Goal: Task Accomplishment & Management: Complete application form

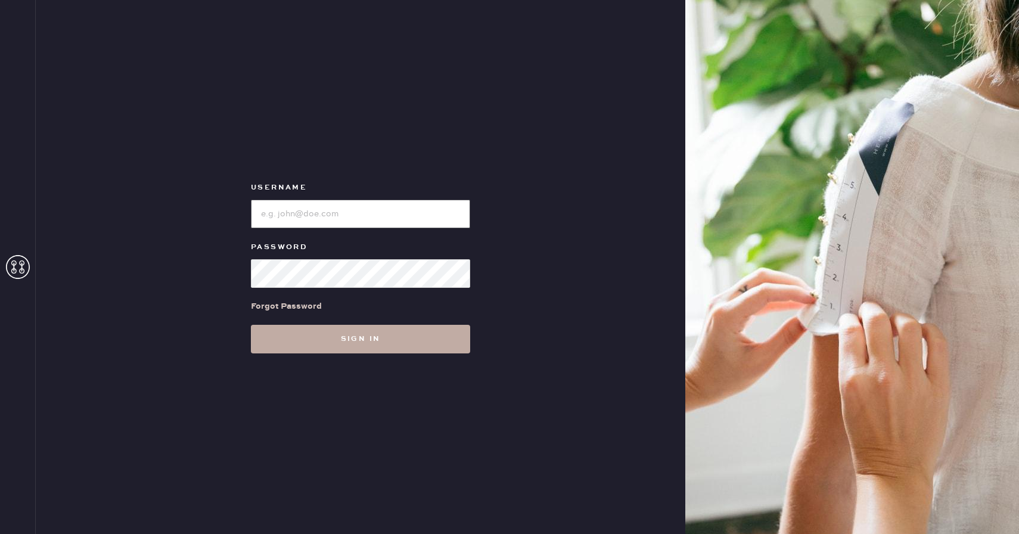
type input "reformationcherrycreek"
click at [326, 349] on button "Sign in" at bounding box center [360, 339] width 219 height 29
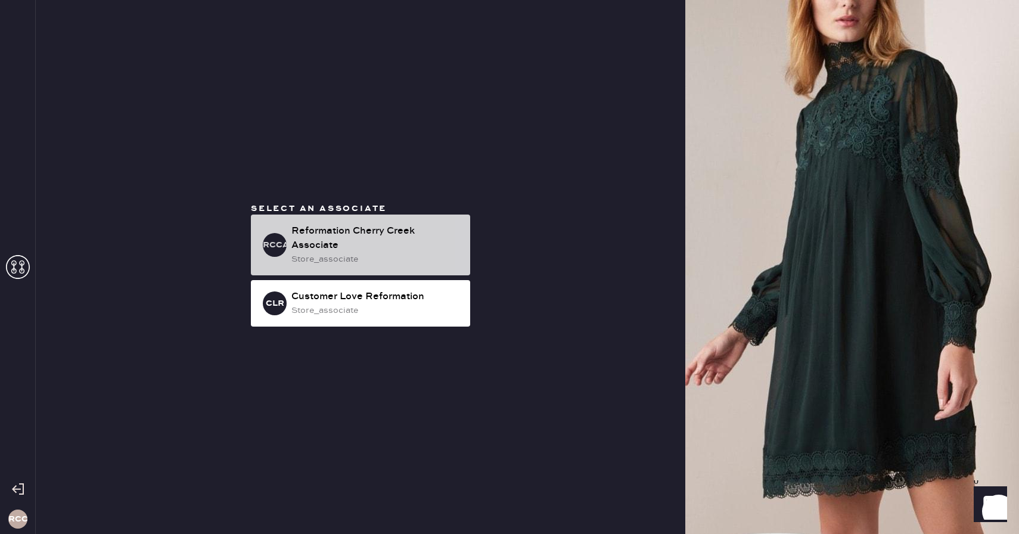
click at [417, 230] on div "Reformation Cherry Creek Associate" at bounding box center [376, 238] width 169 height 29
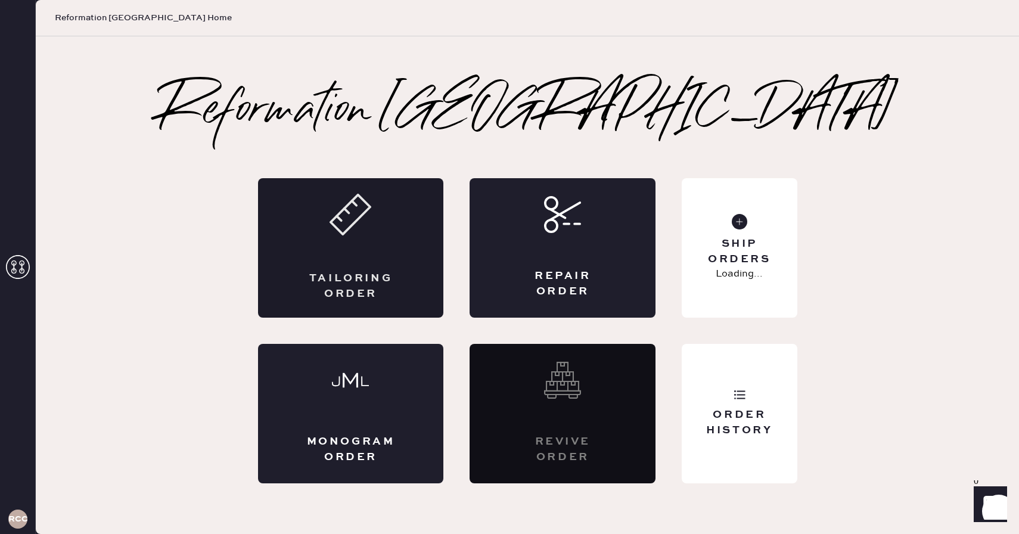
click at [389, 247] on div "Tailoring Order" at bounding box center [351, 248] width 186 height 140
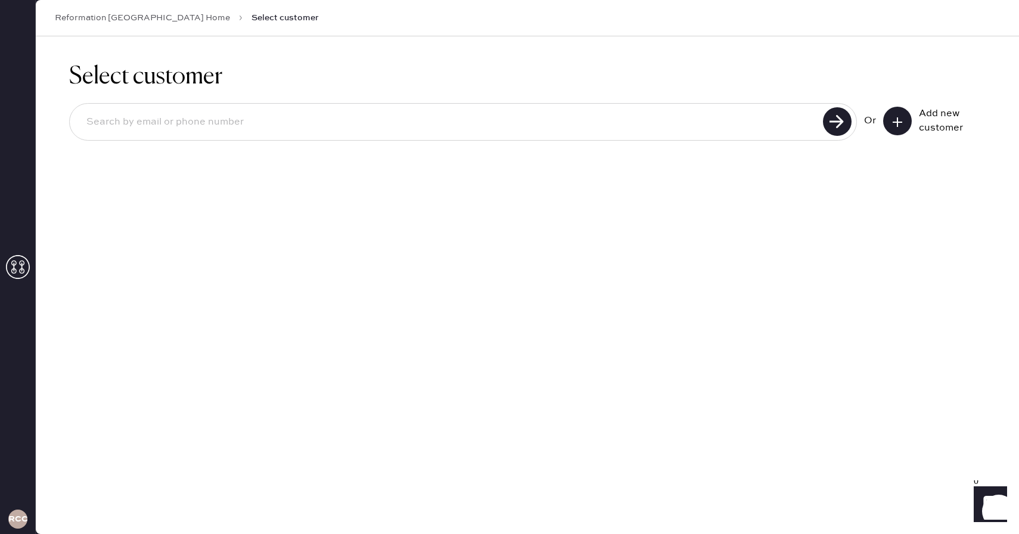
click at [346, 126] on input at bounding box center [448, 122] width 743 height 27
click at [405, 132] on input "[PERSON_NAME]" at bounding box center [448, 122] width 743 height 27
type input "c"
paste input "[EMAIL_ADDRESS][DOMAIN_NAME]"
type input "[EMAIL_ADDRESS][DOMAIN_NAME]"
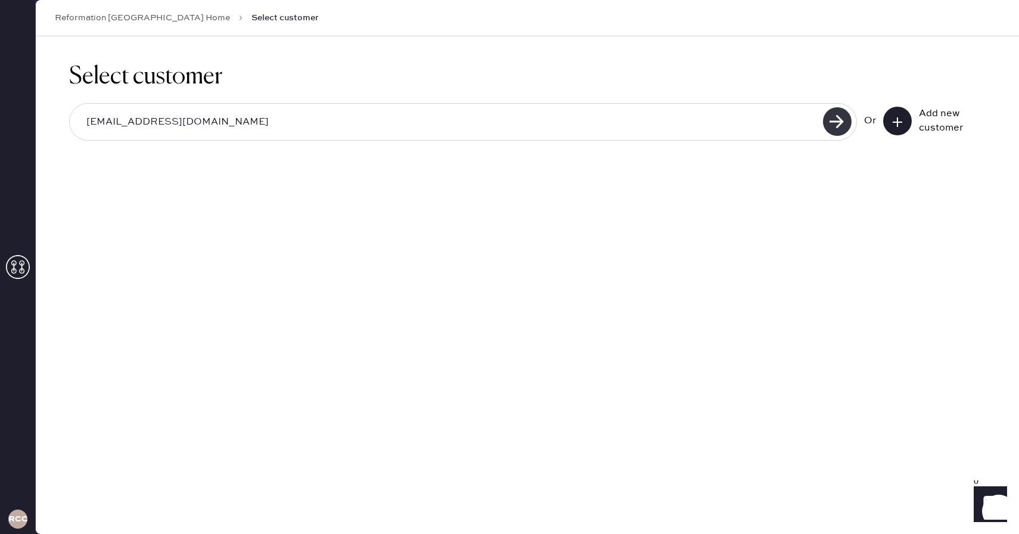
click at [843, 127] on use at bounding box center [837, 121] width 29 height 29
click at [904, 116] on button at bounding box center [898, 121] width 29 height 29
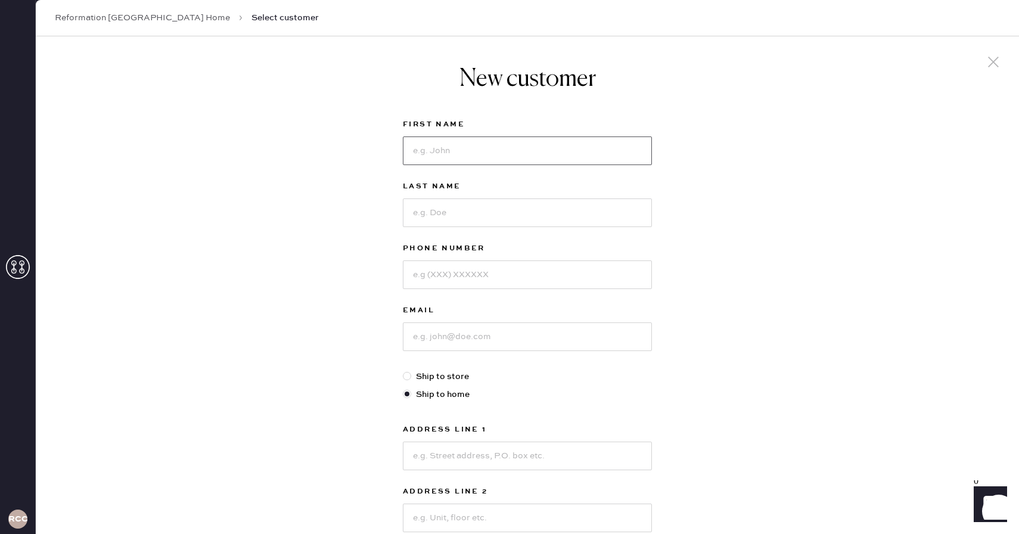
click at [487, 159] on input at bounding box center [527, 151] width 249 height 29
type input "[PERSON_NAME]"
paste input "[EMAIL_ADDRESS][DOMAIN_NAME]"
type input "[EMAIL_ADDRESS][DOMAIN_NAME]"
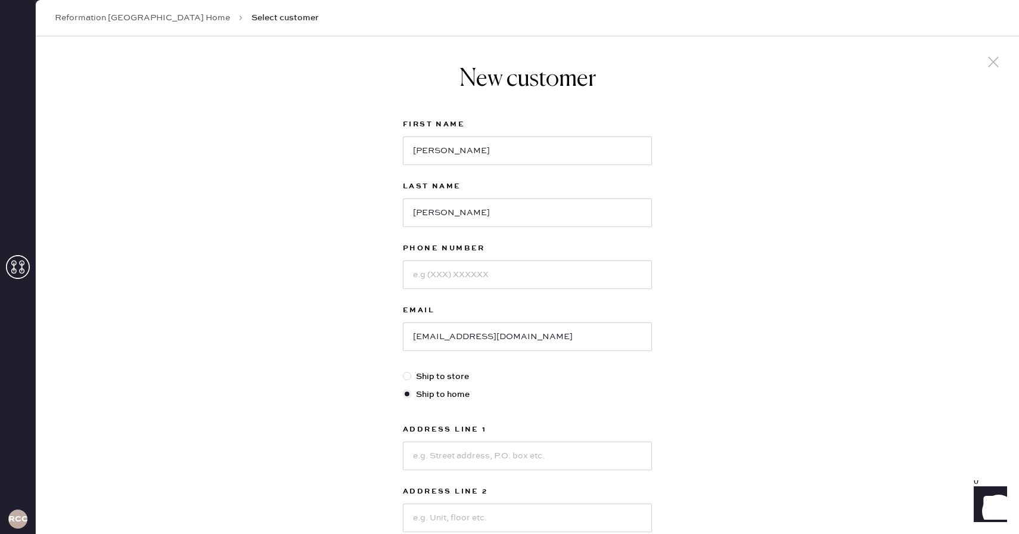
click at [348, 331] on div "New customer First Name [PERSON_NAME] Last Name [PERSON_NAME] Phone Number Emai…" at bounding box center [528, 405] width 984 height 739
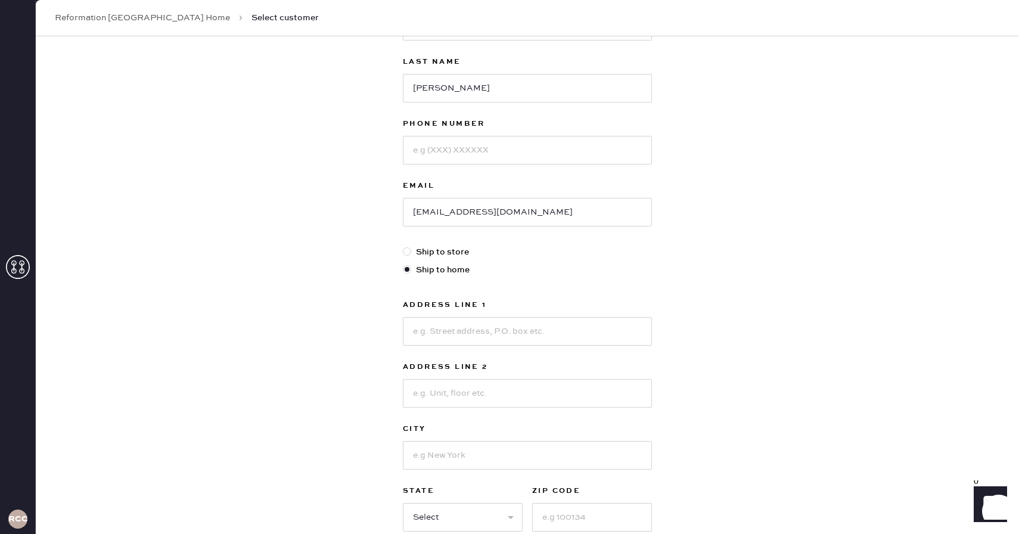
scroll to position [124, 0]
click at [439, 157] on input at bounding box center [527, 151] width 249 height 29
click at [369, 218] on div "New customer First Name [PERSON_NAME] Last Name [PERSON_NAME] Phone Number Emai…" at bounding box center [528, 281] width 984 height 739
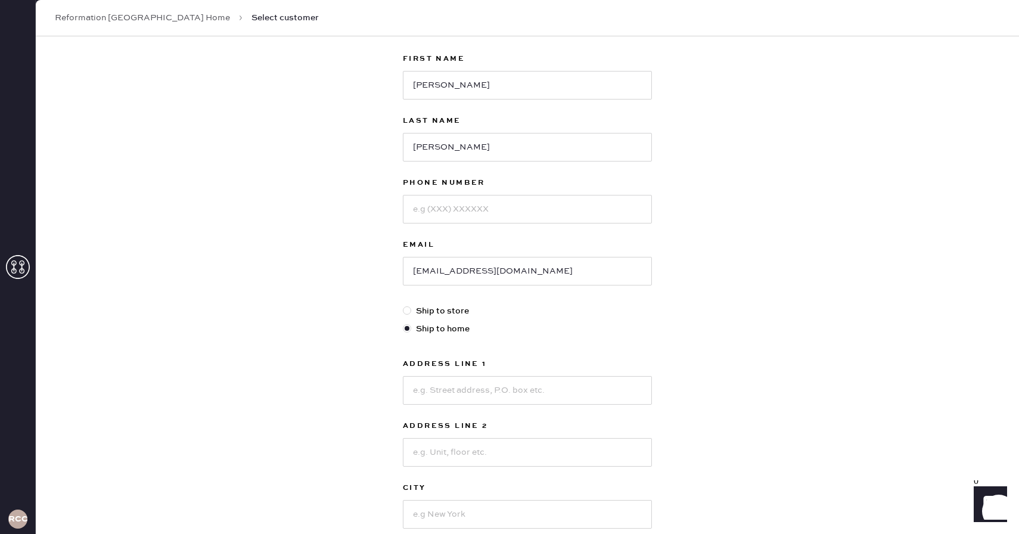
scroll to position [67, 0]
click at [484, 212] on input at bounding box center [527, 208] width 249 height 29
type input "4048490706"
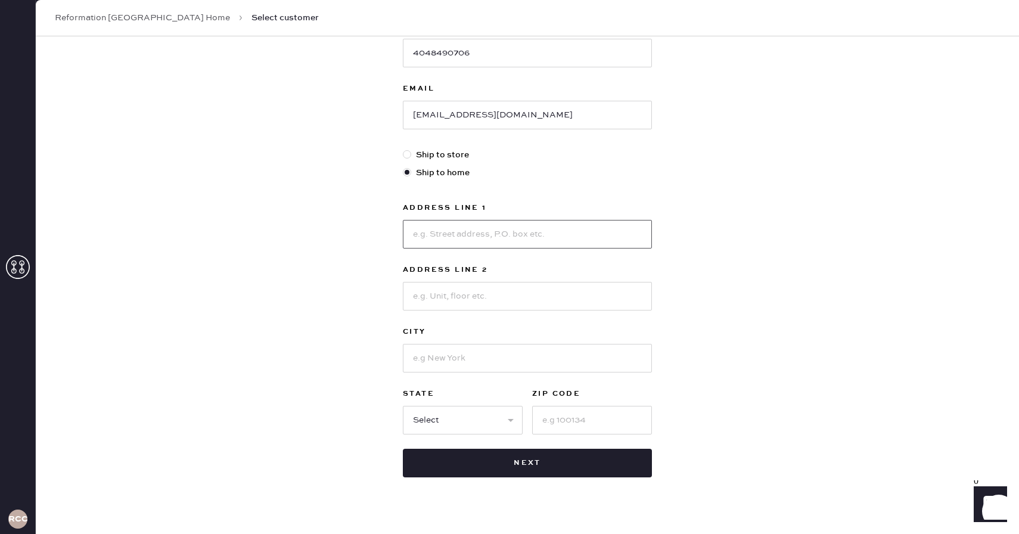
scroll to position [228, 0]
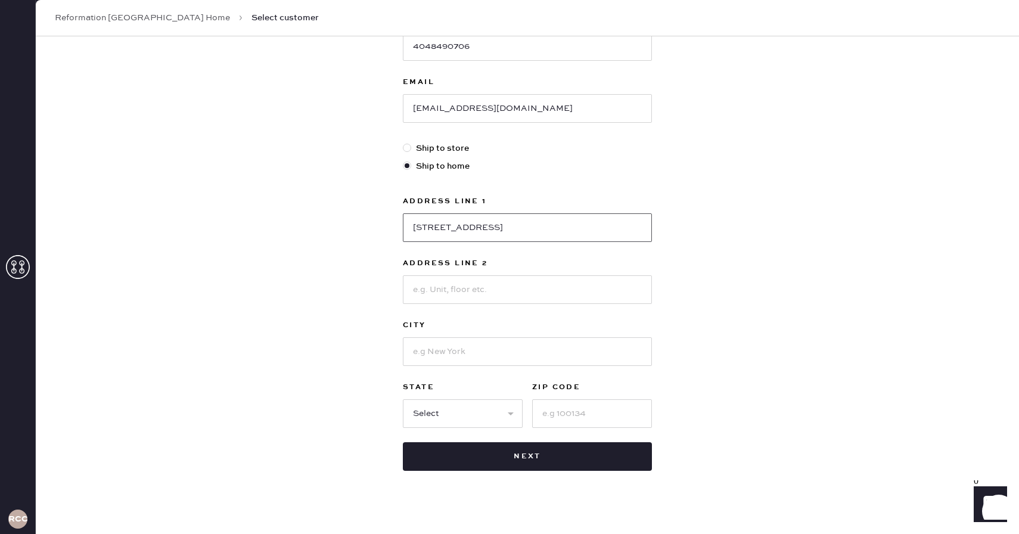
type input "[STREET_ADDRESS]"
type input "ENGLEWOOD"
click at [494, 410] on select "Select AK AL AR AZ CA CO CT [GEOGRAPHIC_DATA] DE FL [GEOGRAPHIC_DATA] HI [GEOGR…" at bounding box center [463, 413] width 120 height 29
select select "CO"
click at [403, 399] on select "Select AK AL AR AZ CA CO CT [GEOGRAPHIC_DATA] DE FL [GEOGRAPHIC_DATA] HI [GEOGR…" at bounding box center [463, 413] width 120 height 29
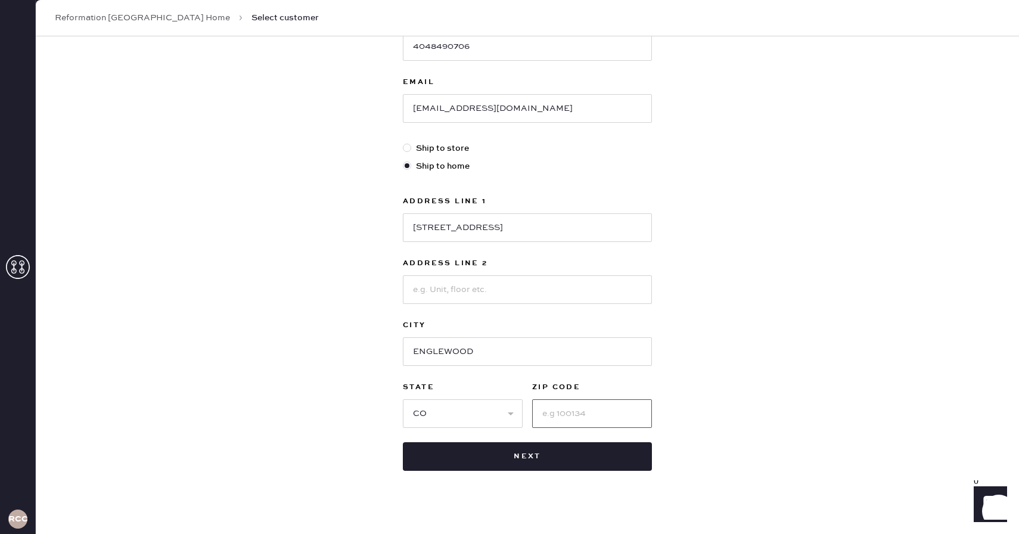
click at [577, 406] on input at bounding box center [592, 413] width 120 height 29
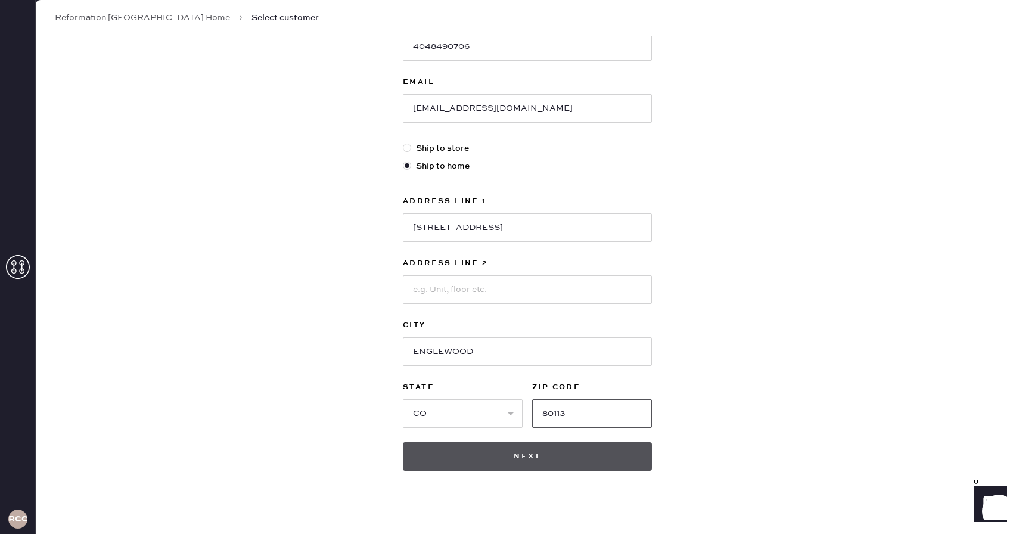
type input "80113"
click at [554, 453] on button "Next" at bounding box center [527, 456] width 249 height 29
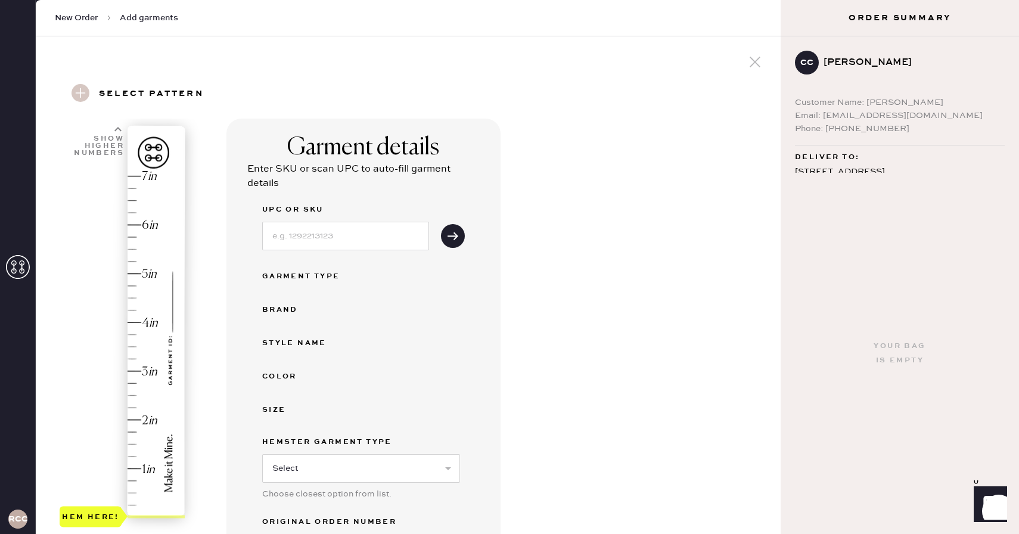
scroll to position [18, 0]
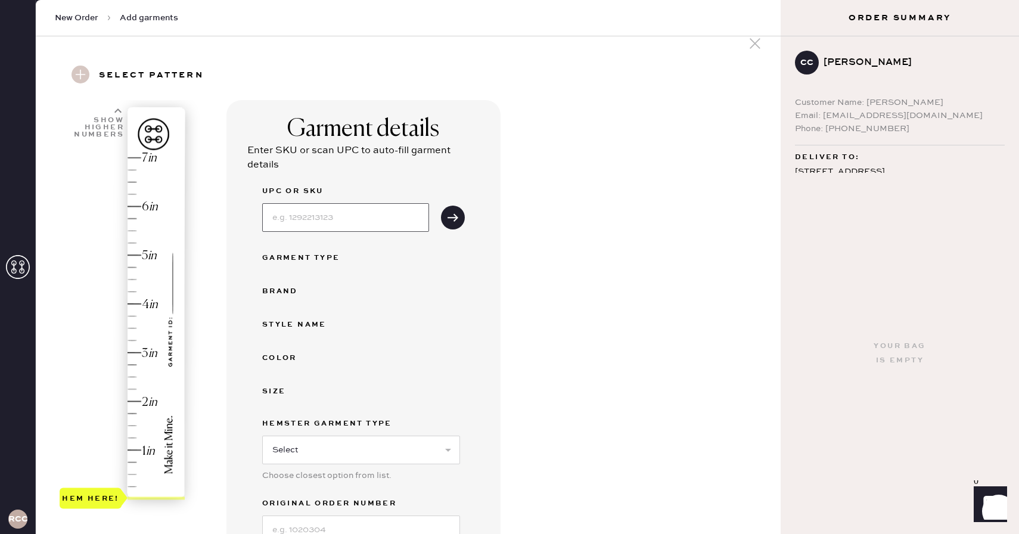
click at [320, 226] on input at bounding box center [345, 217] width 167 height 29
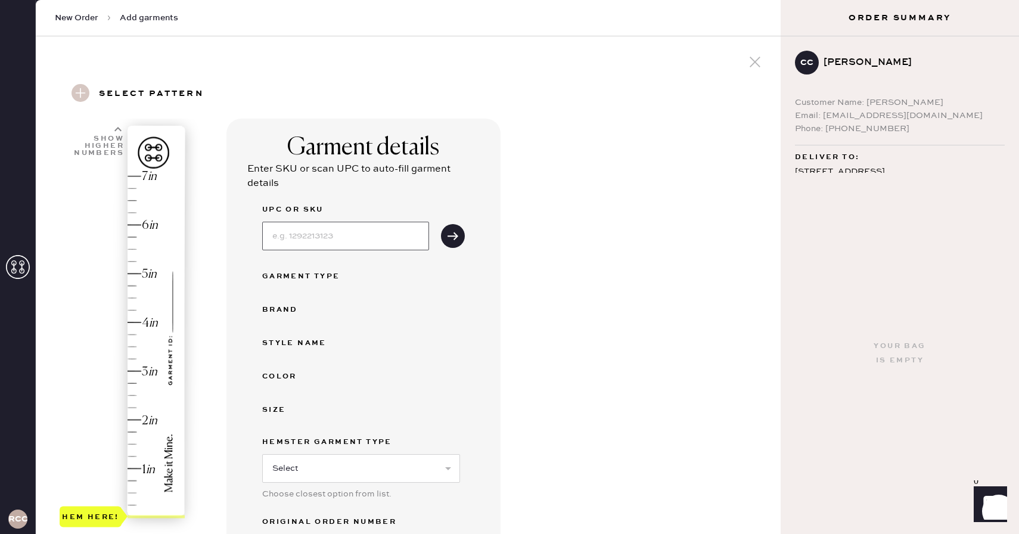
scroll to position [18, 0]
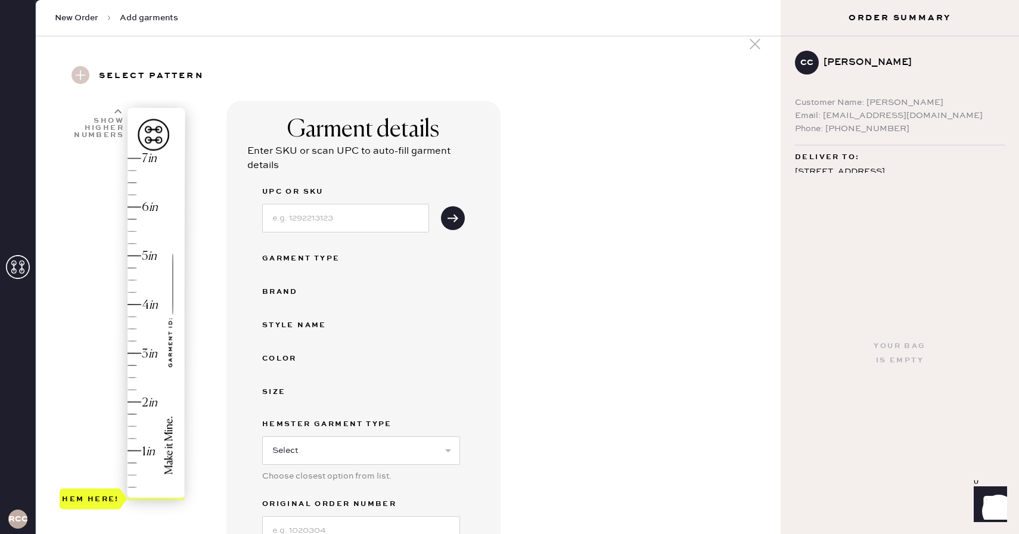
click at [634, 96] on div "Select pattern" at bounding box center [408, 76] width 726 height 49
click at [382, 210] on input at bounding box center [345, 218] width 167 height 29
click at [447, 219] on icon "submit" at bounding box center [453, 218] width 12 height 12
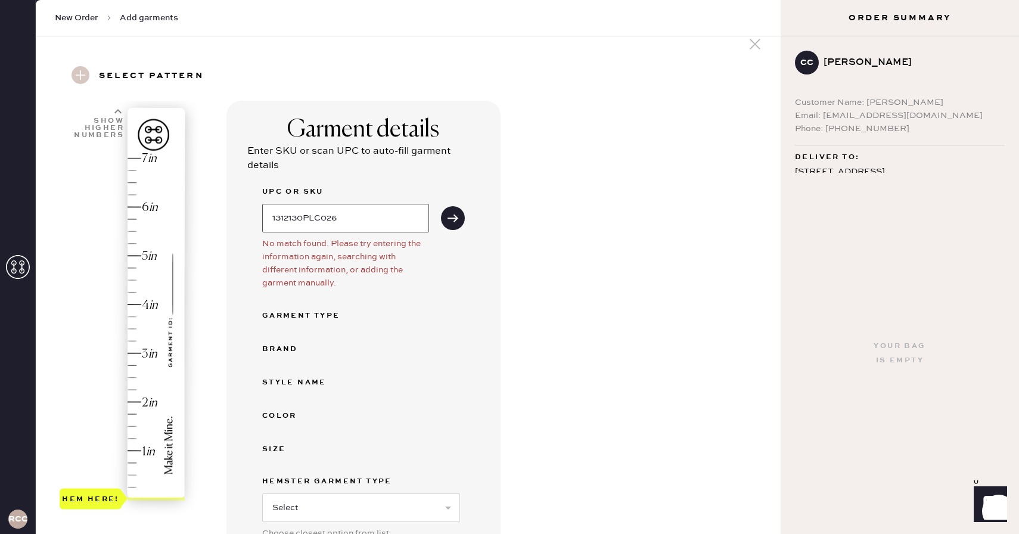
click at [353, 220] on input "1312130PLC026" at bounding box center [345, 218] width 167 height 29
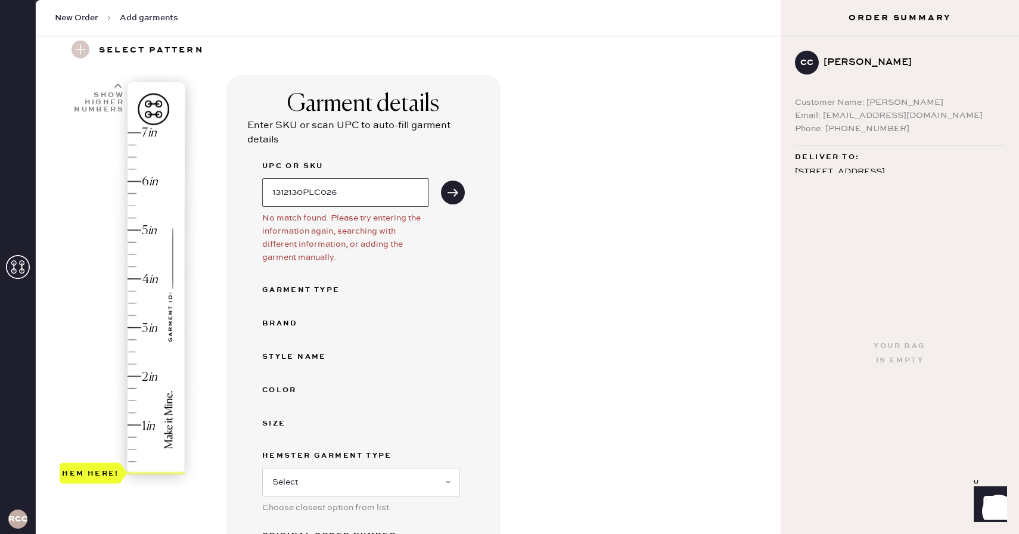
scroll to position [45, 0]
type input "1"
click at [460, 191] on button "submit" at bounding box center [453, 191] width 24 height 24
click at [410, 184] on input "1312130plc026" at bounding box center [345, 191] width 167 height 29
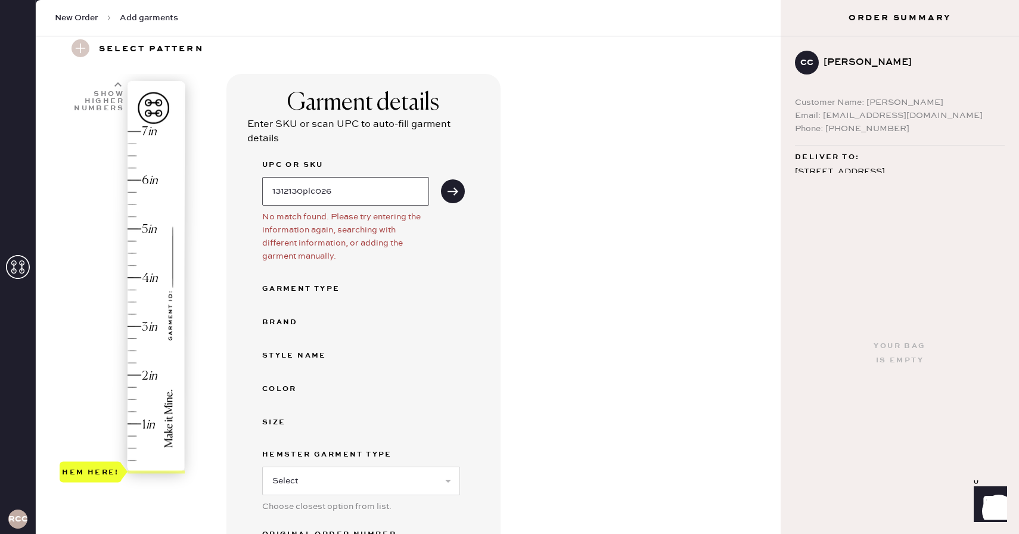
click at [408, 188] on input "1312130plc026" at bounding box center [345, 191] width 167 height 29
click at [441, 179] on button "submit" at bounding box center [453, 191] width 24 height 24
click at [463, 191] on button "submit" at bounding box center [453, 191] width 24 height 24
click at [411, 189] on input "1312130" at bounding box center [345, 191] width 167 height 29
type input "1"
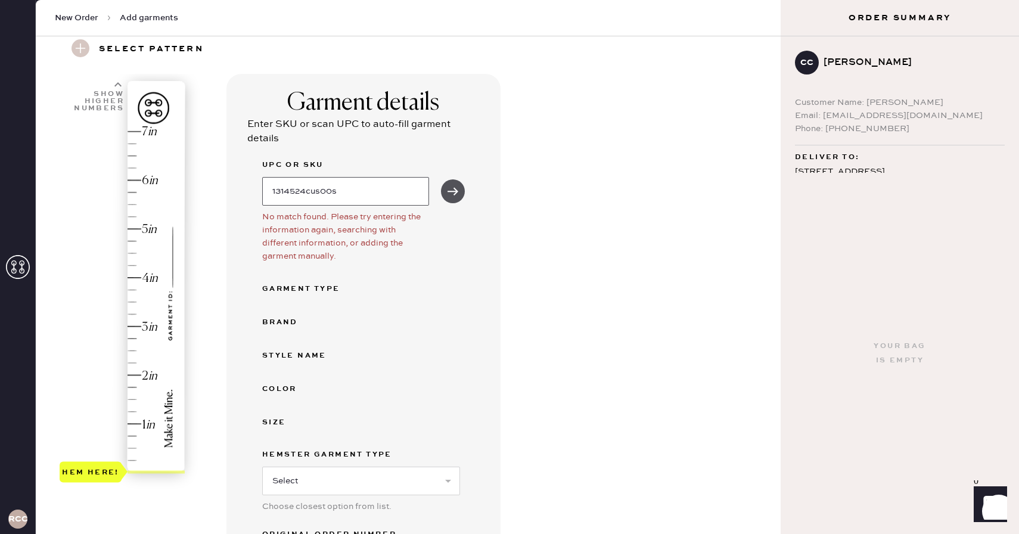
type input "1314524cus00s"
click at [462, 190] on button "submit" at bounding box center [453, 191] width 24 height 24
click at [544, 253] on div "Garment details Enter SKU or scan UPC to auto-fill garment details UPC or SKU 1…" at bounding box center [499, 405] width 545 height 662
click at [367, 187] on input "1314524cus00s" at bounding box center [345, 191] width 167 height 29
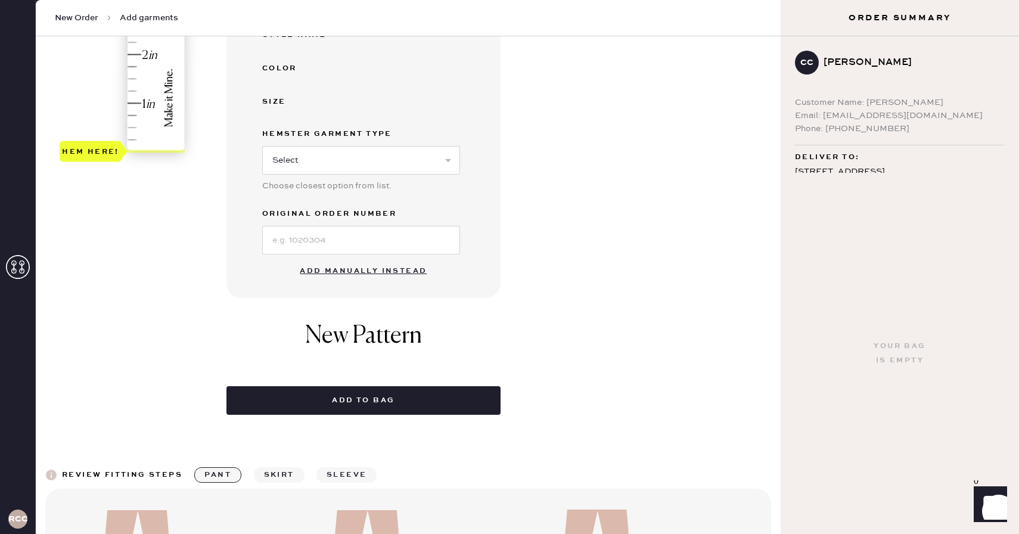
scroll to position [478, 0]
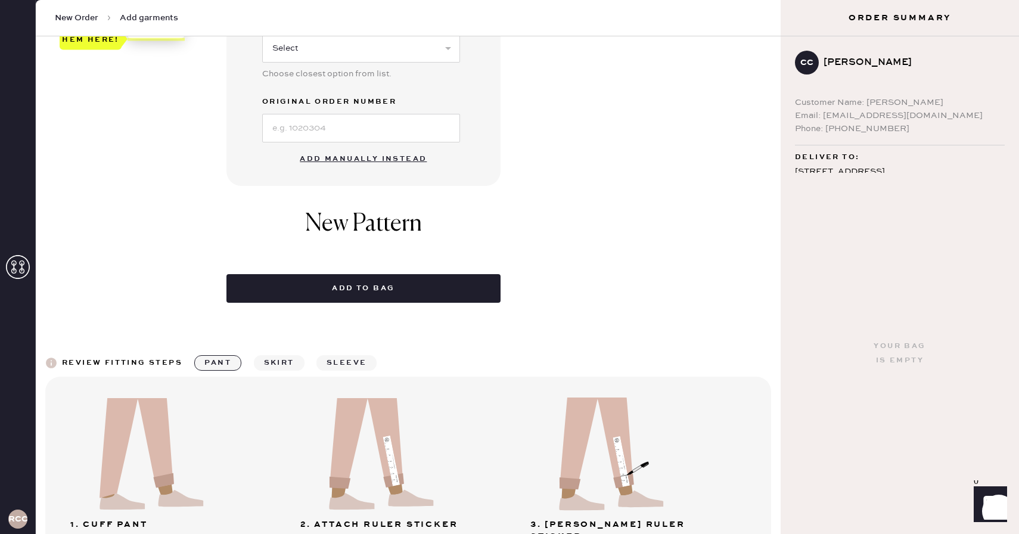
click at [348, 159] on button "Add manually instead" at bounding box center [363, 159] width 141 height 24
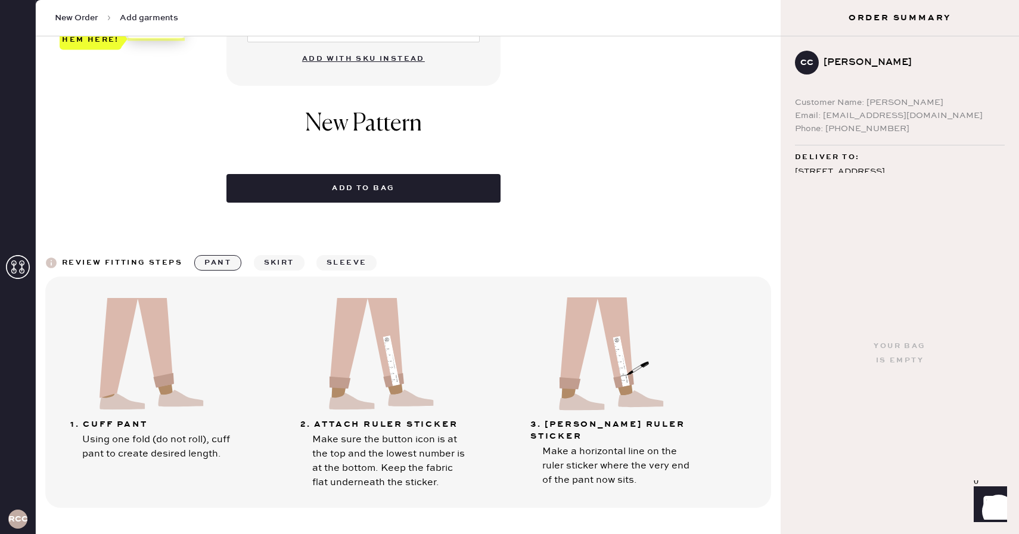
scroll to position [174, 0]
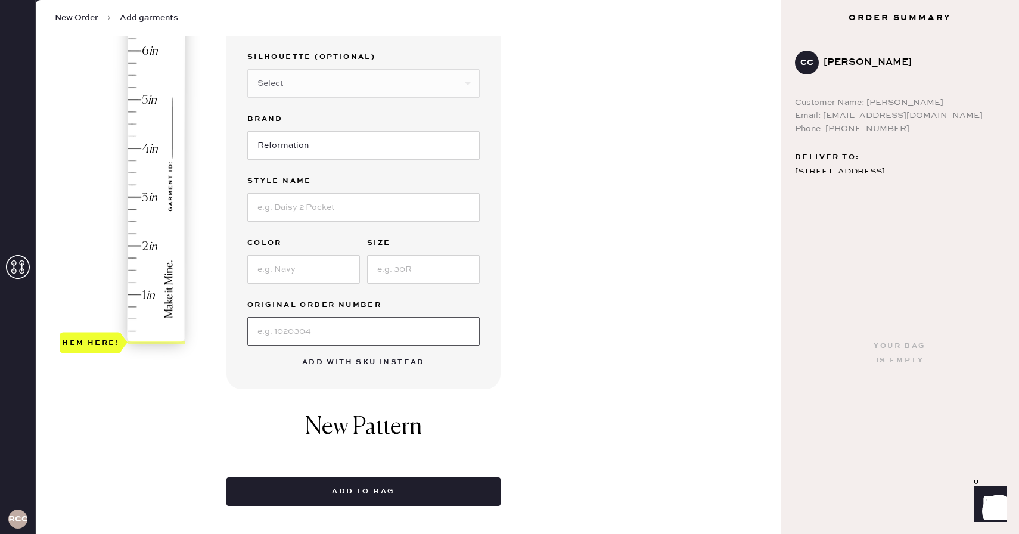
drag, startPoint x: 320, startPoint y: 331, endPoint x: 271, endPoint y: 331, distance: 49.5
click at [271, 331] on input at bounding box center [363, 331] width 233 height 29
type input "S21767132"
click at [315, 201] on input at bounding box center [363, 207] width 233 height 29
type input "Eternity Knit Top"
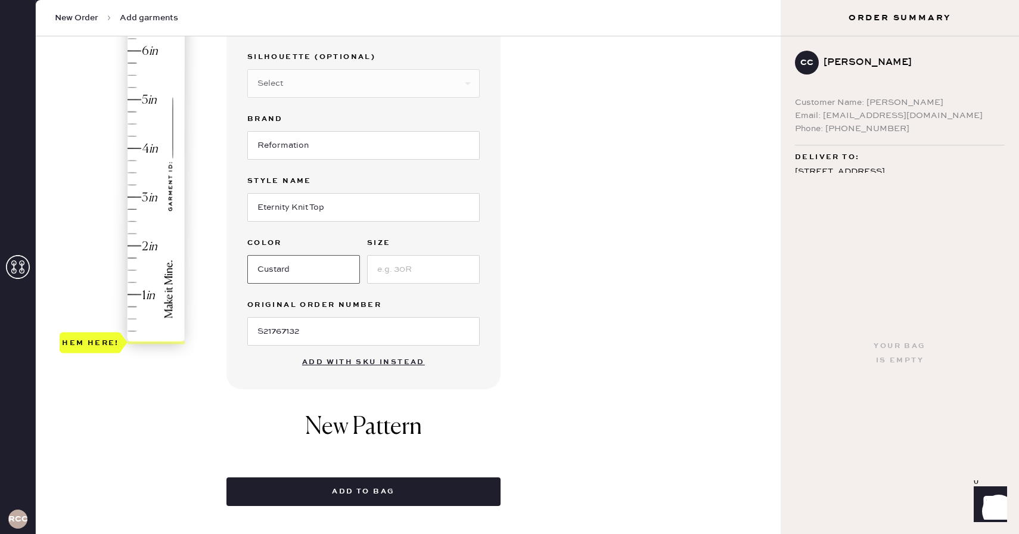
type input "Custard"
type input "S"
click at [541, 265] on div "Garment details Garment Type Select Basic Skirt Jeans Leggings Pants Shorts Bas…" at bounding box center [499, 226] width 545 height 562
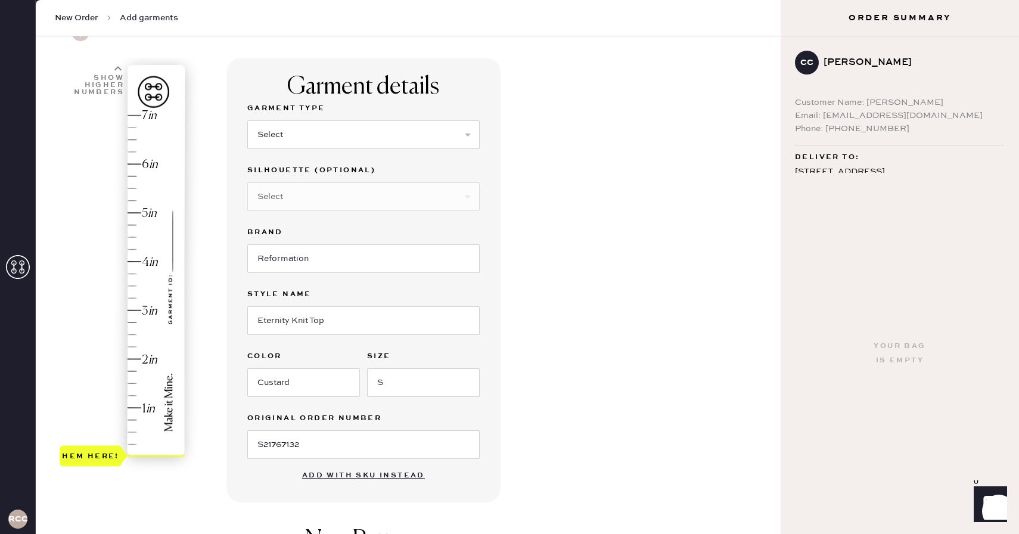
scroll to position [61, 0]
click at [462, 137] on select "Select Basic Skirt Jeans Leggings Pants Shorts Basic Sleeved Dress Basic Sleeve…" at bounding box center [363, 134] width 233 height 29
select select "14"
click at [247, 120] on select "Select Basic Skirt Jeans Leggings Pants Shorts Basic Sleeved Dress Basic Sleeve…" at bounding box center [363, 134] width 233 height 29
click at [577, 339] on div "Garment details Garment Type Select Basic Skirt Jeans Leggings Pants Shorts Bas…" at bounding box center [499, 369] width 545 height 625
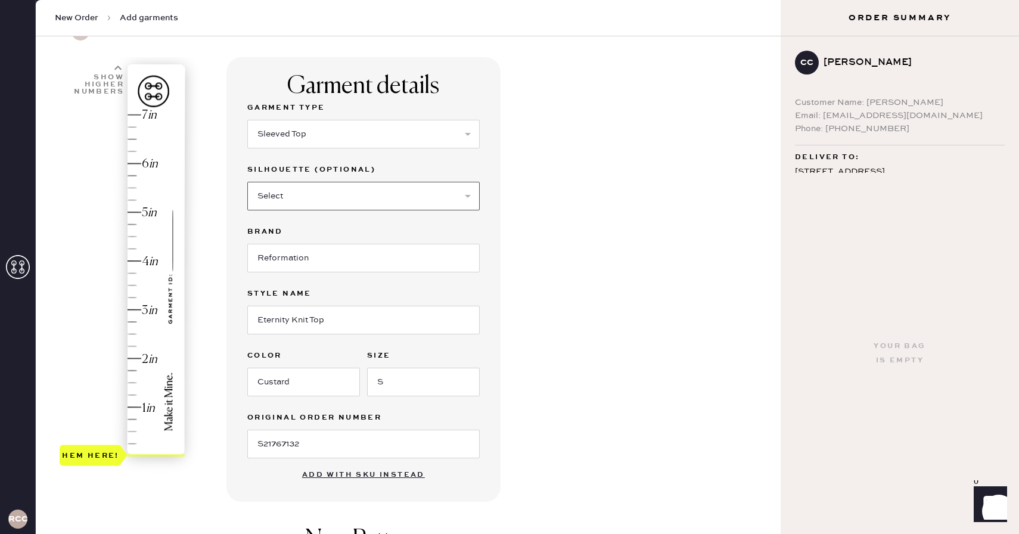
click at [473, 204] on select "Select Crop top Full Length Other" at bounding box center [363, 196] width 233 height 29
select select "71"
click at [247, 182] on select "Select Crop top Full Length Other" at bounding box center [363, 196] width 233 height 29
click at [536, 258] on div "Garment details Garment Type Select Basic Skirt Jeans Leggings Pants Shorts Bas…" at bounding box center [499, 412] width 545 height 711
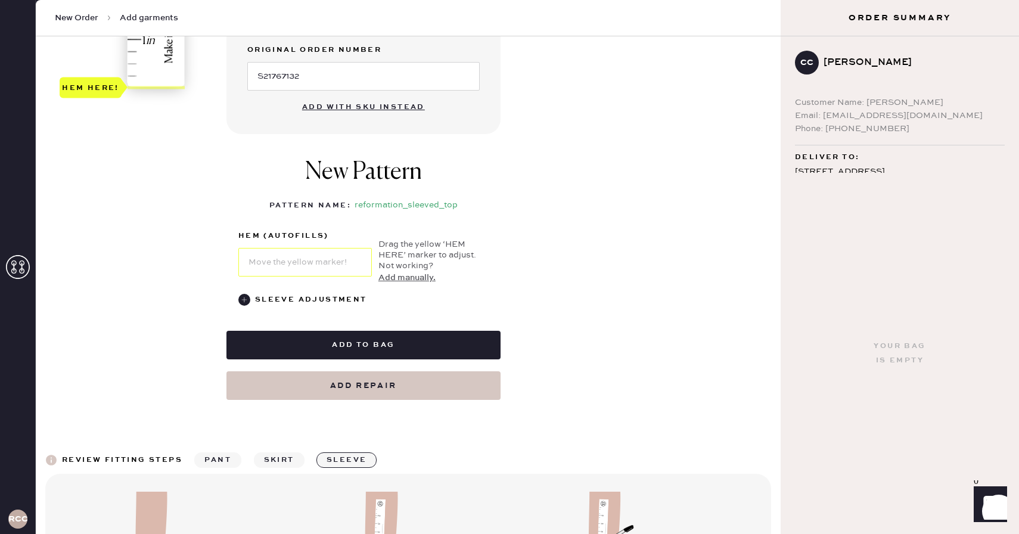
scroll to position [447, 0]
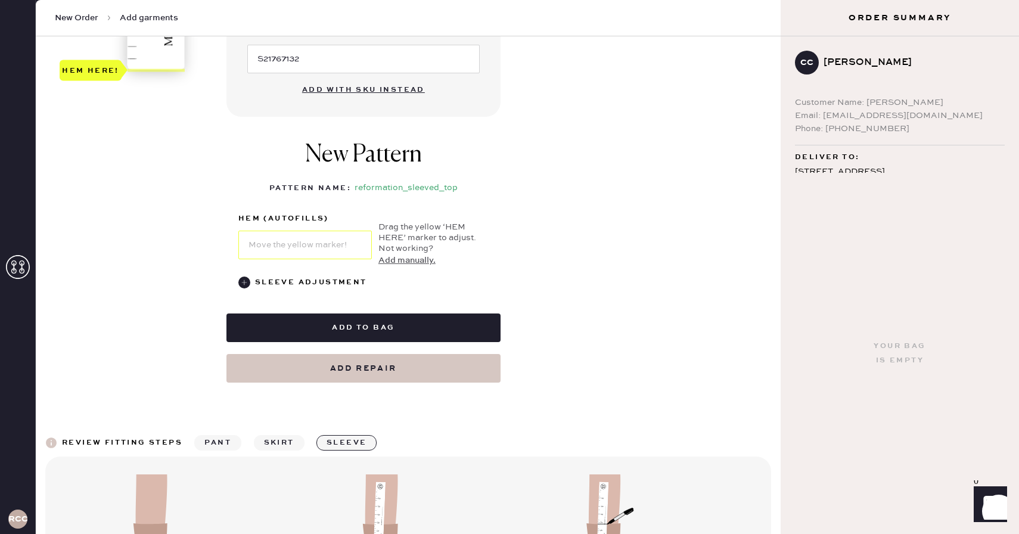
click at [383, 266] on button "Add manually." at bounding box center [407, 260] width 57 height 13
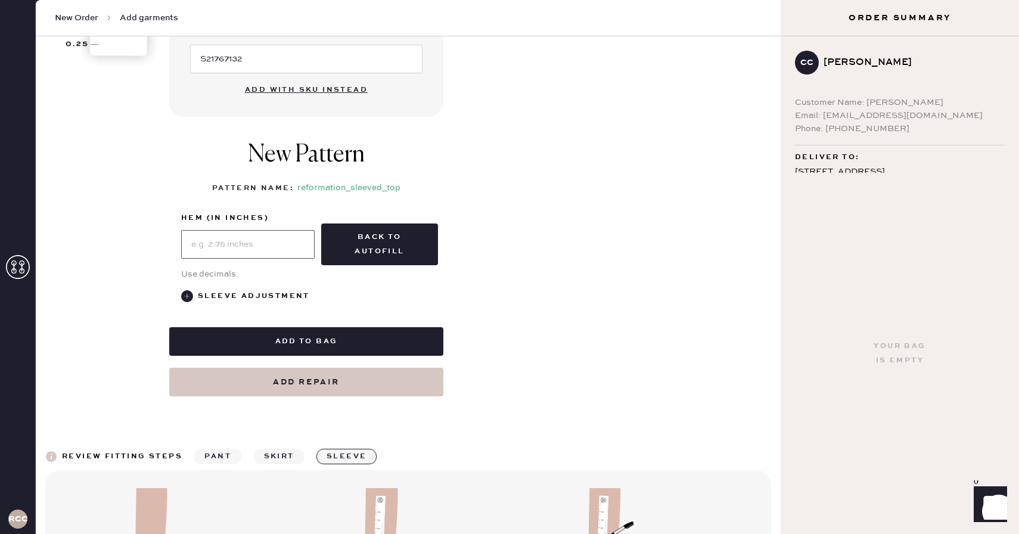
click at [300, 246] on input "text" at bounding box center [248, 244] width 134 height 29
type input "3"
click at [447, 271] on div "Garment details Garment Type Select Basic Skirt Jeans Leggings Pants Shorts Bas…" at bounding box center [470, 34] width 602 height 724
click at [183, 299] on use at bounding box center [187, 296] width 12 height 12
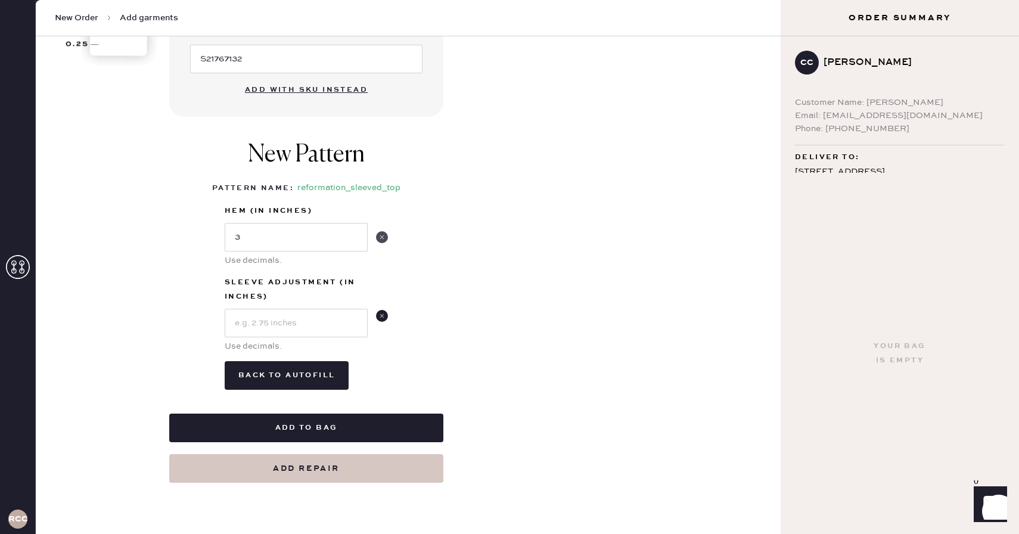
click at [381, 240] on use at bounding box center [382, 237] width 12 height 12
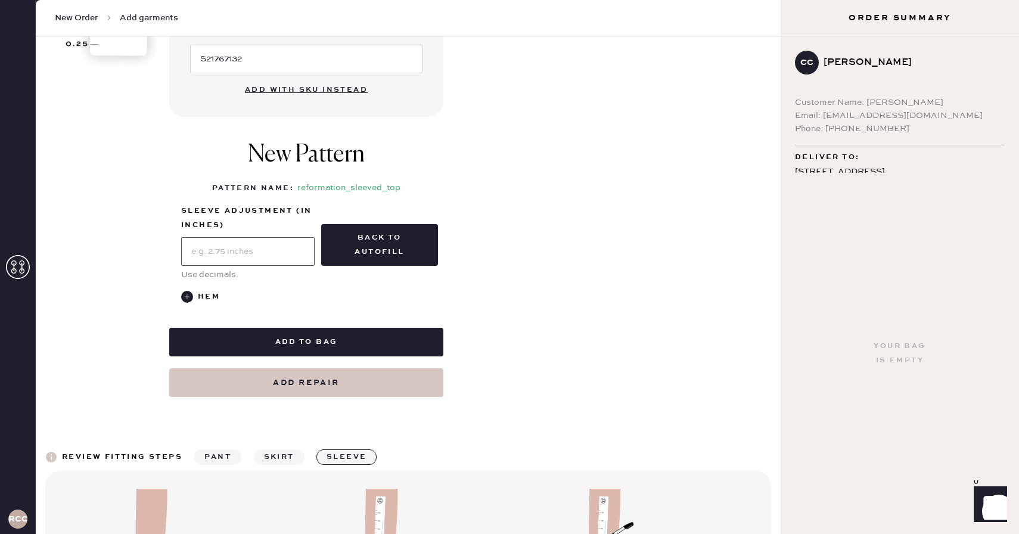
click at [289, 250] on input "text" at bounding box center [248, 251] width 134 height 29
type input "3"
click at [354, 285] on div "1 in 2 in 3 in 4 in Show higher numbers Show lower numbers Hem here! Sleeve adj…" at bounding box center [306, 254] width 250 height 100
click at [327, 299] on div "Hem" at bounding box center [306, 297] width 250 height 14
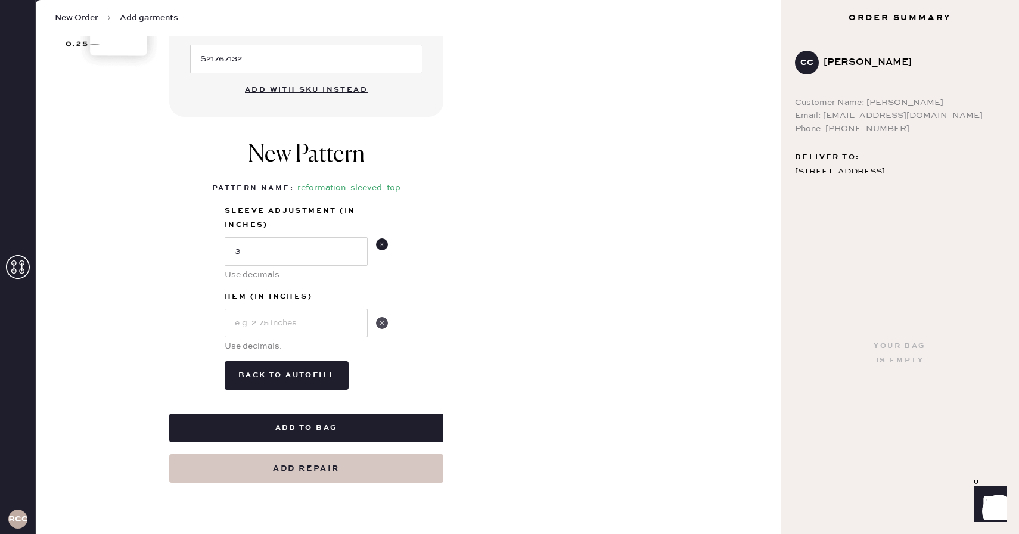
click at [383, 323] on use at bounding box center [382, 323] width 12 height 12
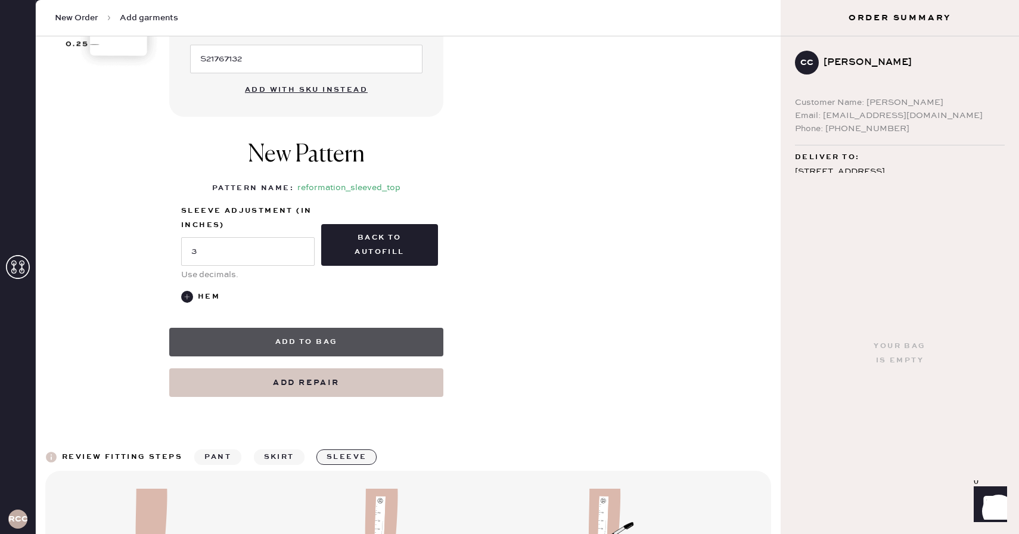
click at [358, 337] on button "Add to bag" at bounding box center [306, 342] width 274 height 29
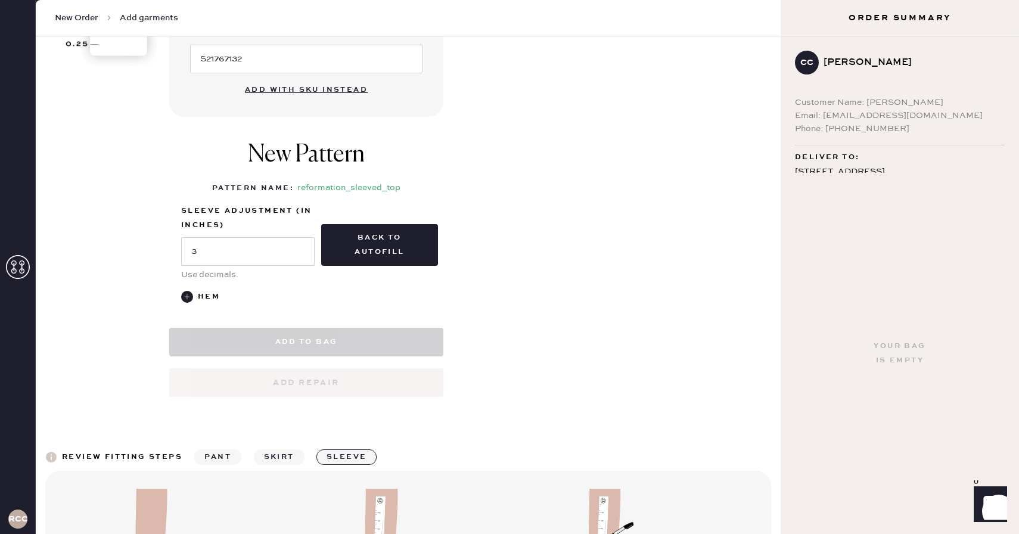
select select "14"
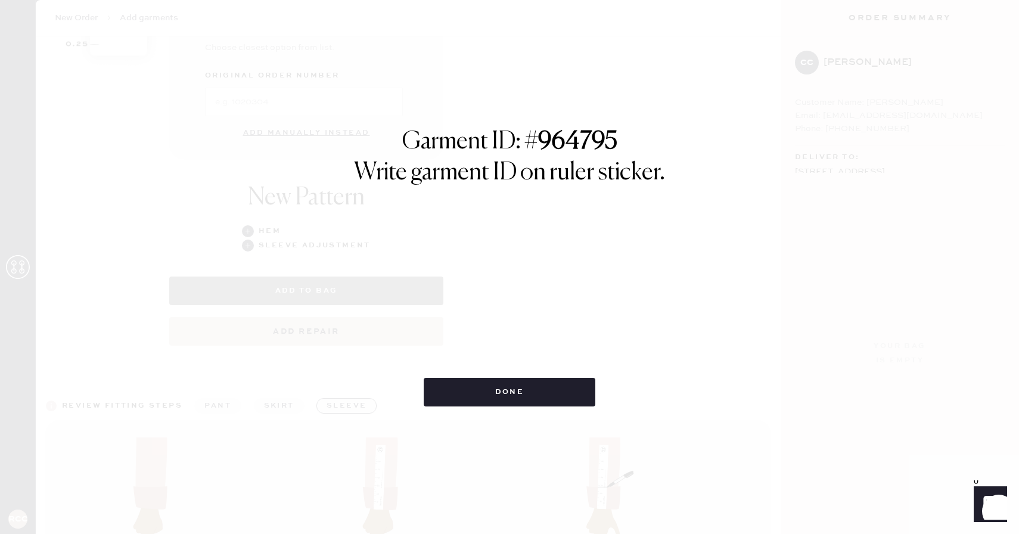
scroll to position [487, 0]
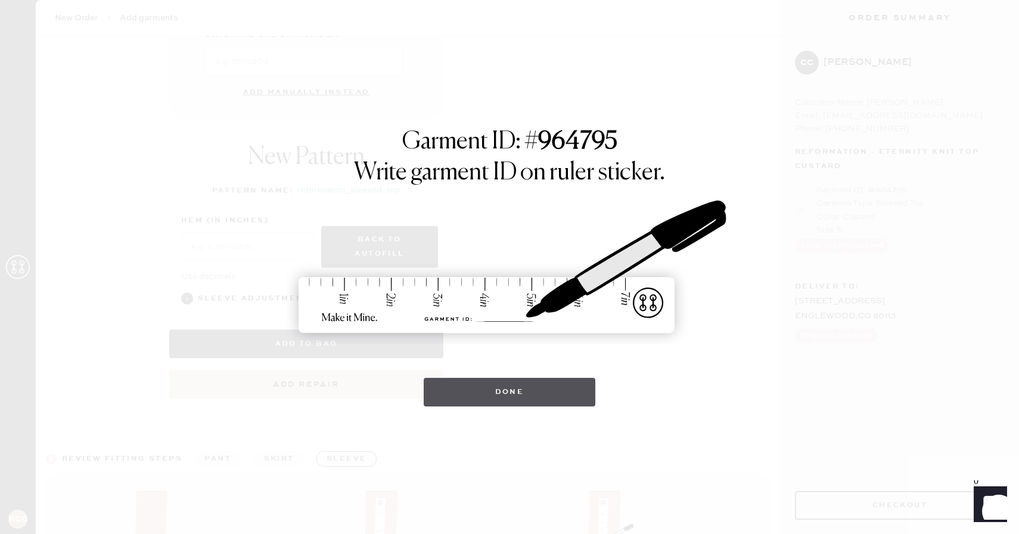
click at [507, 397] on button "Done" at bounding box center [510, 392] width 172 height 29
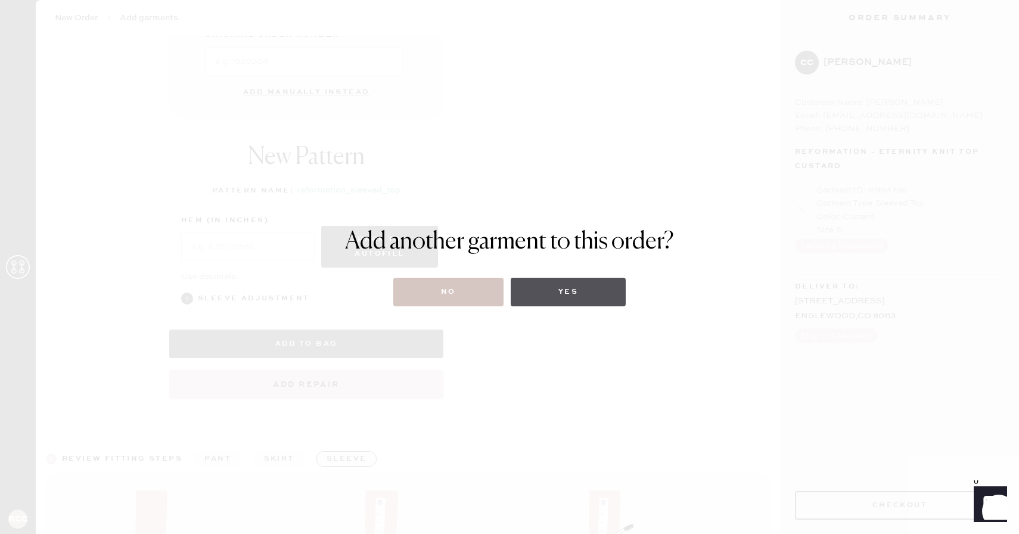
click at [552, 284] on button "Yes" at bounding box center [568, 292] width 115 height 29
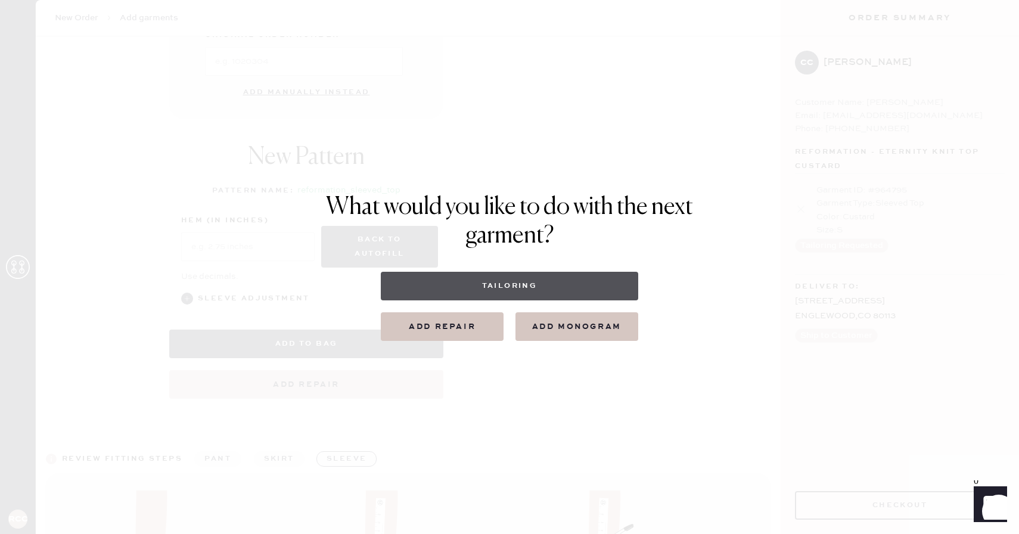
click at [547, 288] on button "Tailoring" at bounding box center [509, 286] width 257 height 29
select select
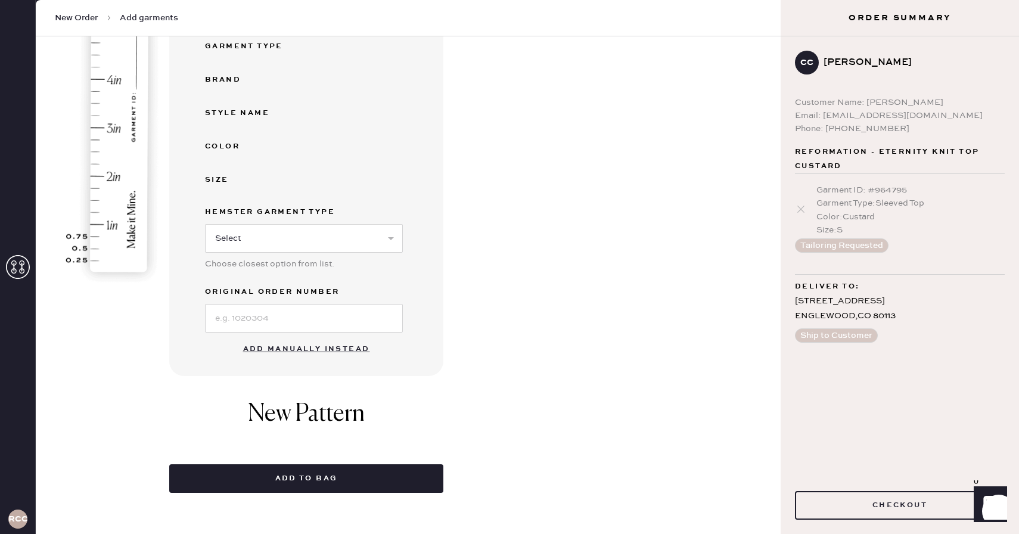
click at [359, 345] on button "Add manually instead" at bounding box center [306, 349] width 141 height 24
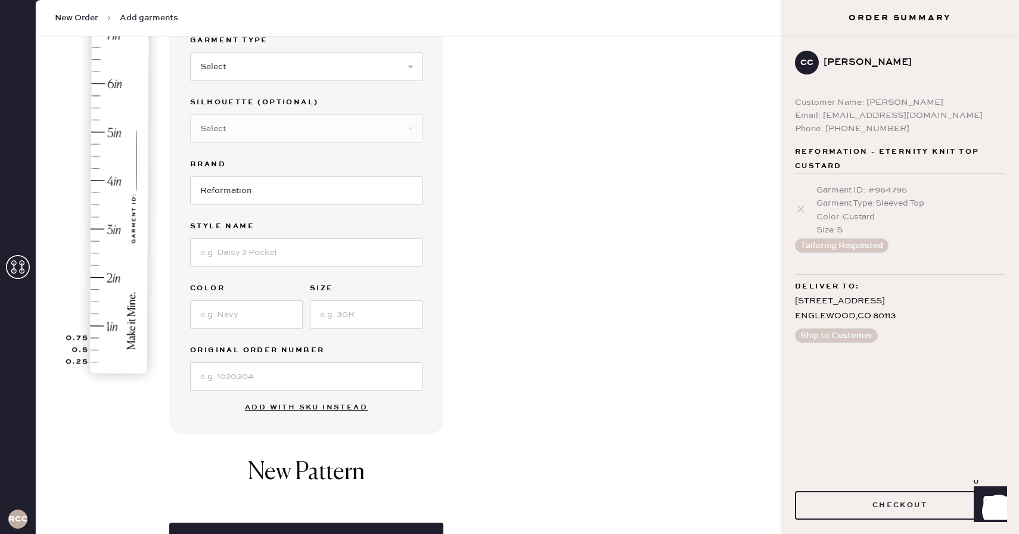
scroll to position [118, 0]
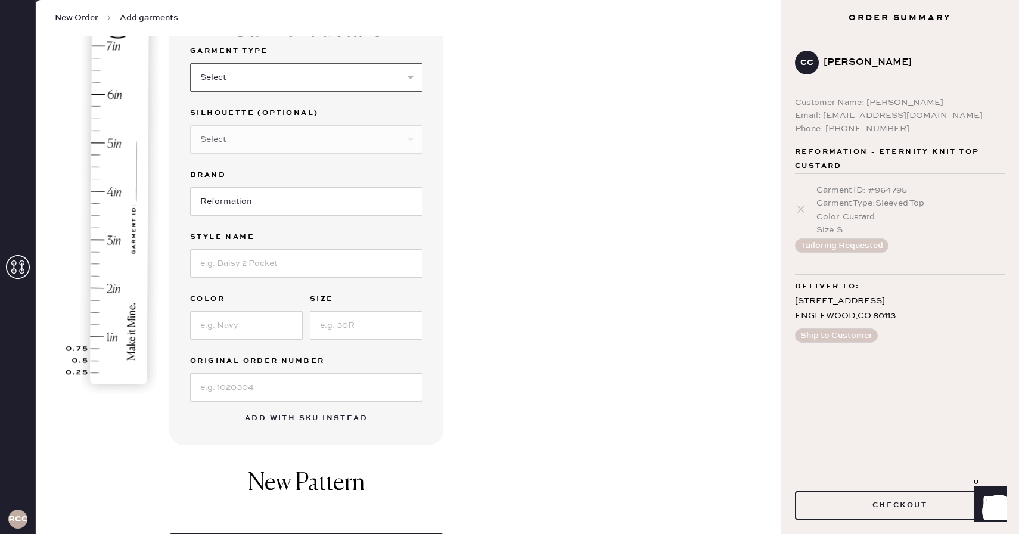
click at [393, 75] on select "Select Basic Skirt Jeans Leggings Pants Shorts Basic Sleeved Dress Basic Sleeve…" at bounding box center [306, 77] width 233 height 29
select select "14"
click at [190, 63] on select "Select Basic Skirt Jeans Leggings Pants Shorts Basic Sleeved Dress Basic Sleeve…" at bounding box center [306, 77] width 233 height 29
click at [286, 141] on select "Select Crop top Full Length Other" at bounding box center [306, 139] width 233 height 29
select select "71"
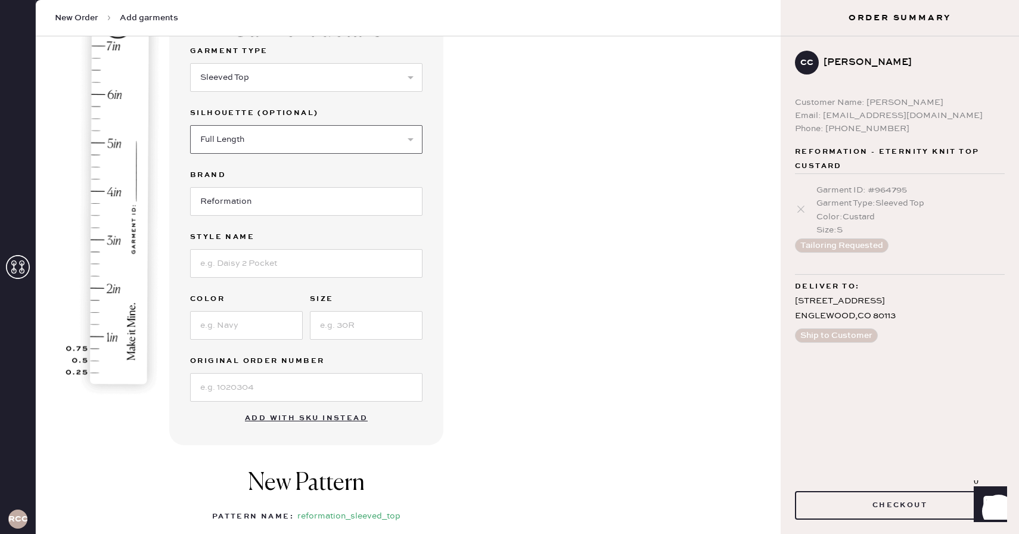
click at [190, 125] on select "Select Crop top Full Length Other" at bounding box center [306, 139] width 233 height 29
click at [274, 258] on input at bounding box center [306, 263] width 233 height 29
type input "Eternity Knit Top"
type input "Fior Di Latte"
type input "S"
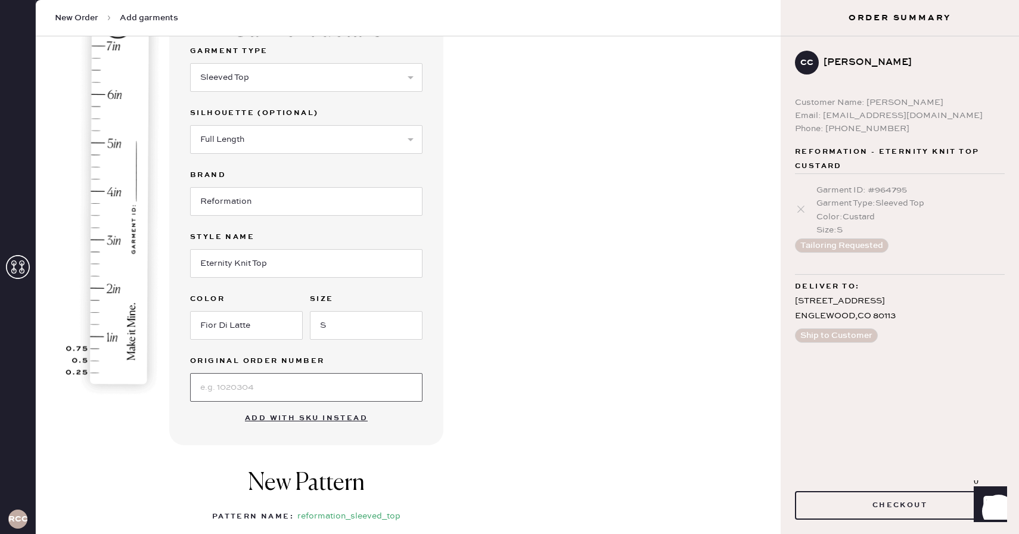
click at [241, 381] on input at bounding box center [306, 387] width 233 height 29
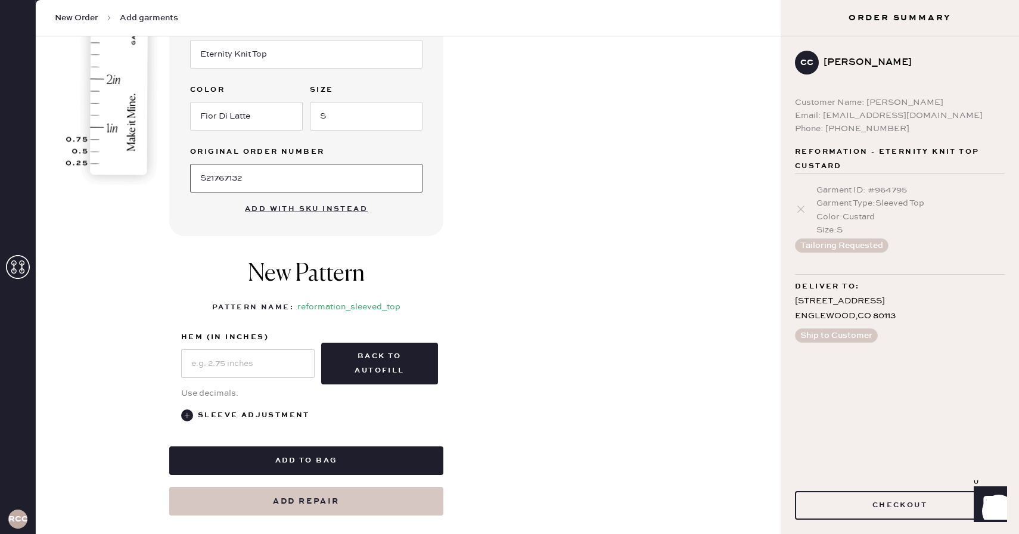
scroll to position [330, 0]
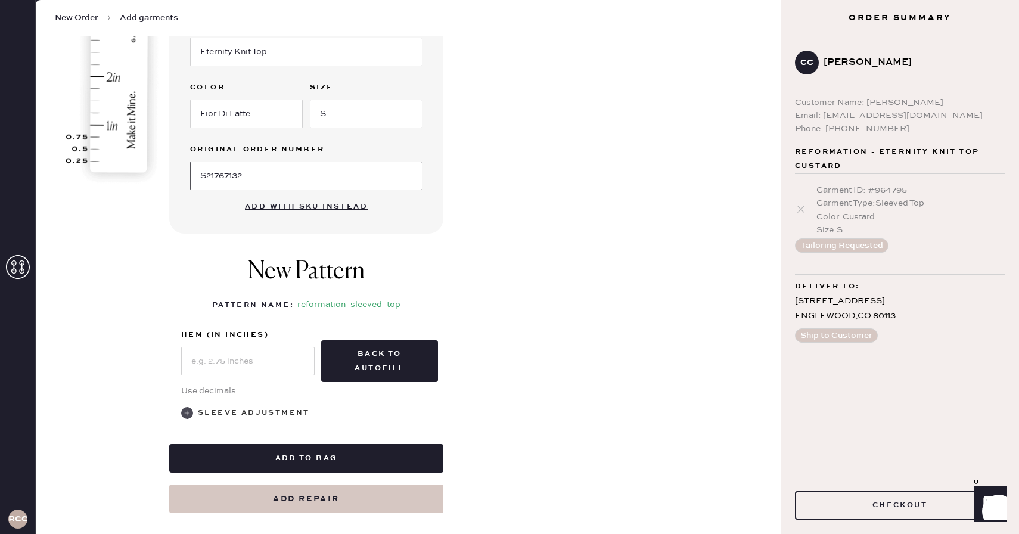
type input "S21767132"
click at [239, 413] on div "Sleeve adjustment" at bounding box center [254, 413] width 112 height 14
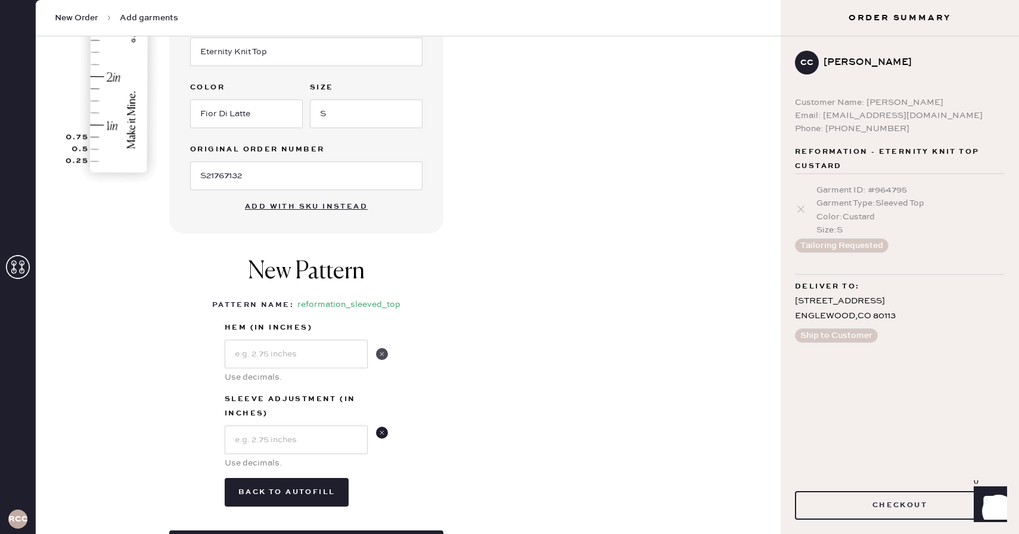
click at [383, 355] on use at bounding box center [382, 354] width 12 height 12
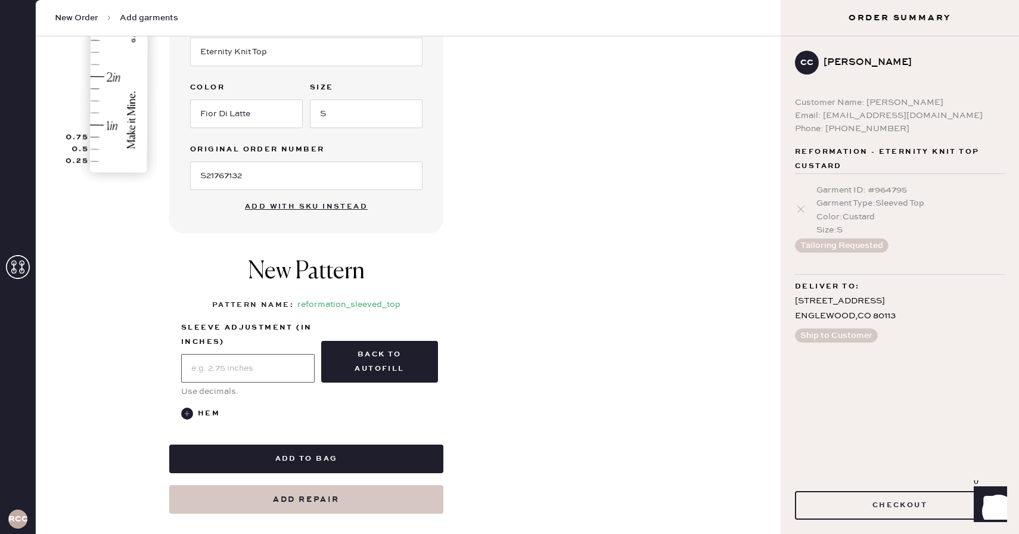
click at [299, 370] on input "text" at bounding box center [248, 368] width 134 height 29
type input "3"
click at [290, 429] on div "New Pattern Pattern Name : reformation_sleeved_top 1 in 2 in 3 in 4 in Show hig…" at bounding box center [306, 339] width 274 height 187
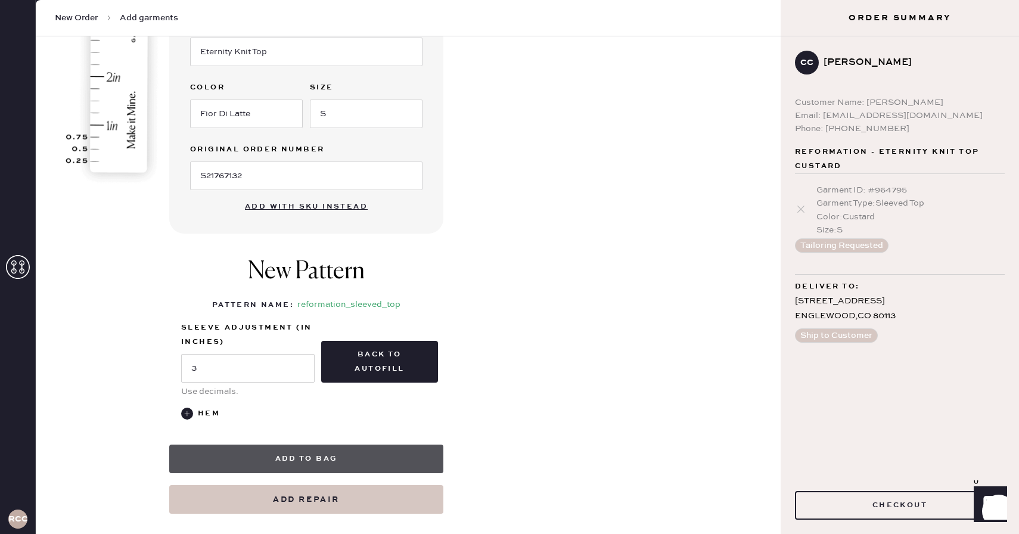
click at [294, 464] on button "Add to bag" at bounding box center [306, 459] width 274 height 29
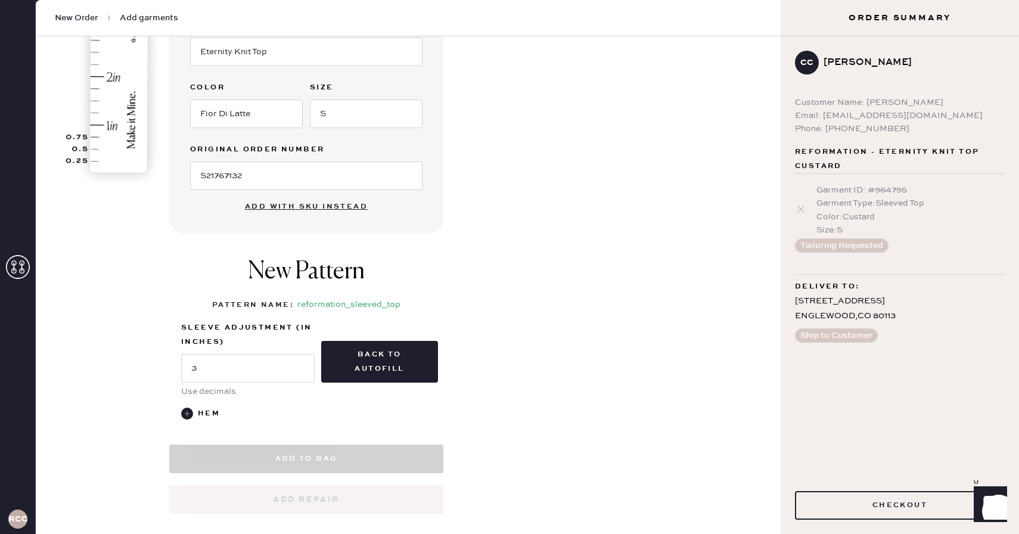
select select "14"
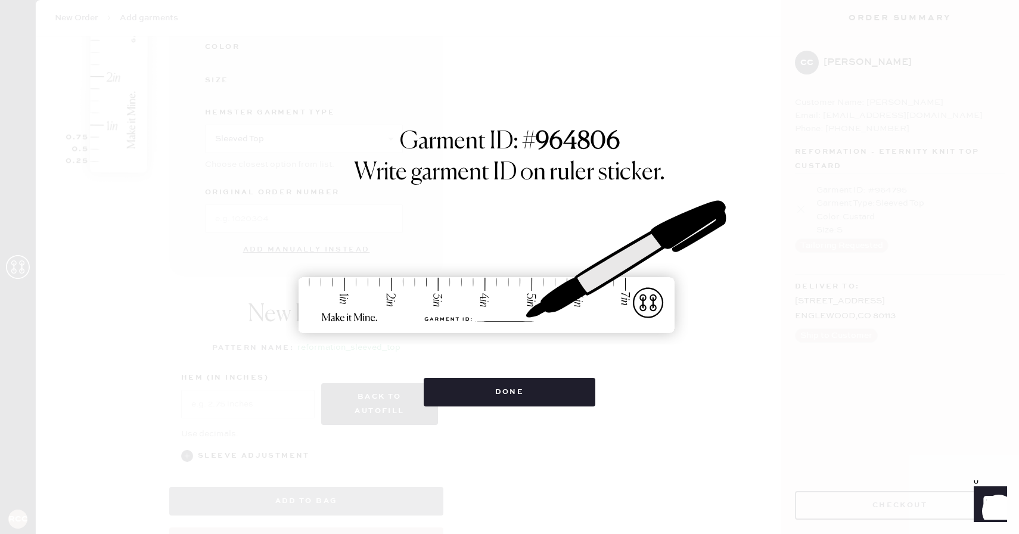
scroll to position [370, 0]
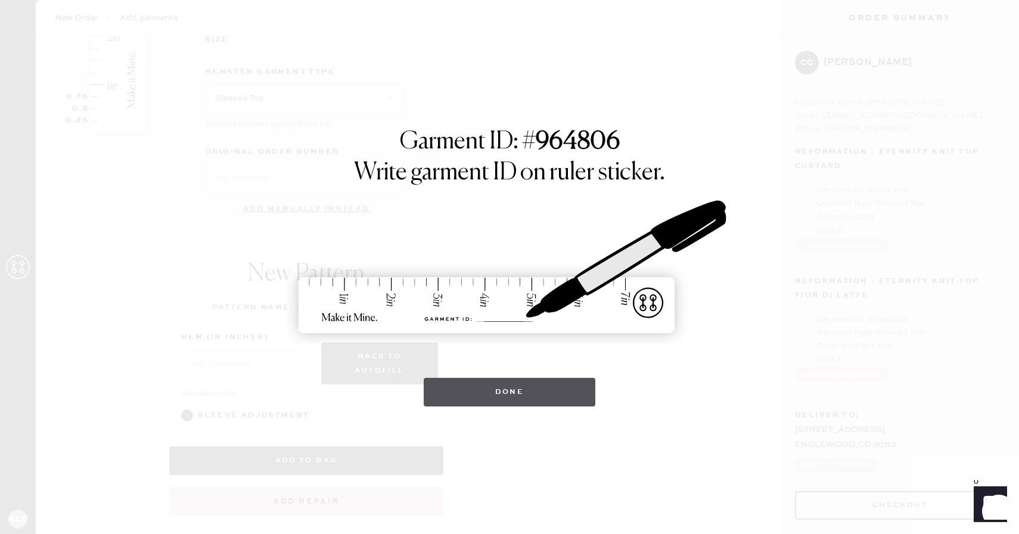
click at [512, 386] on button "Done" at bounding box center [510, 392] width 172 height 29
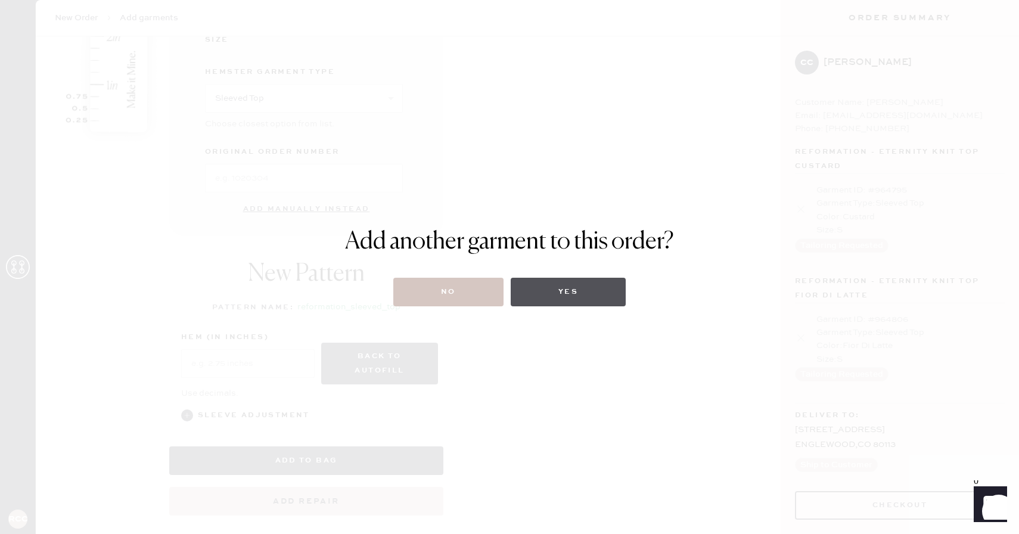
click at [545, 301] on button "Yes" at bounding box center [568, 292] width 115 height 29
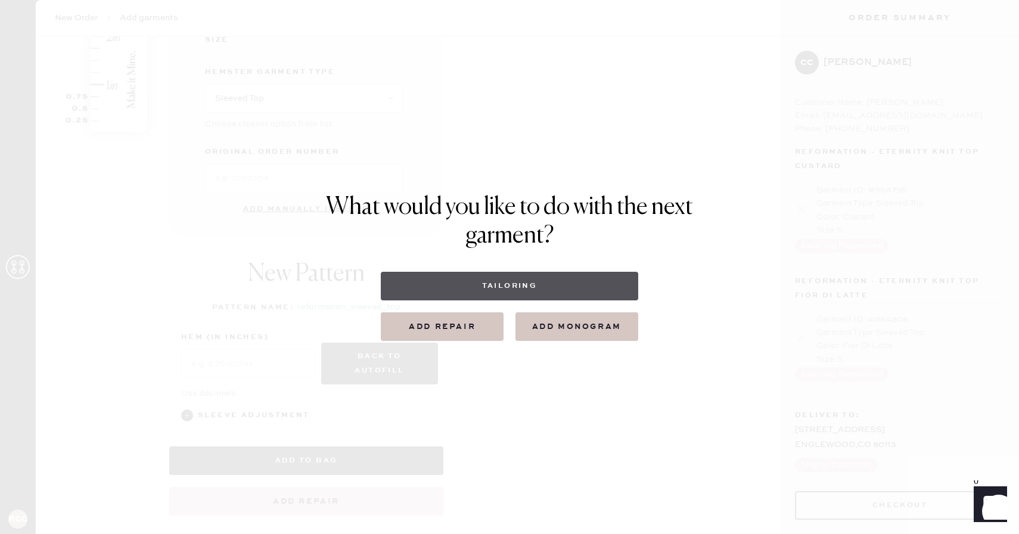
click at [542, 292] on button "Tailoring" at bounding box center [509, 286] width 257 height 29
select select
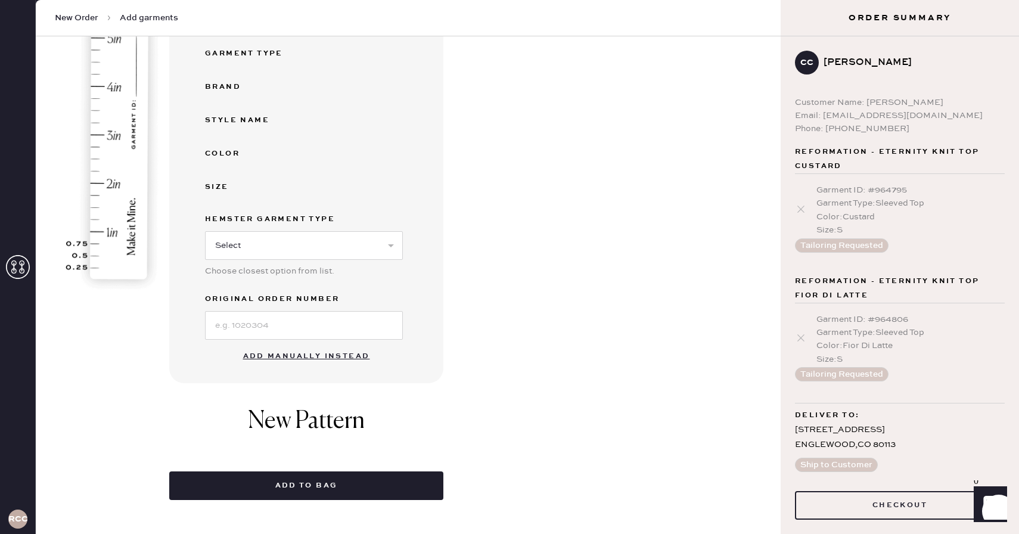
click at [355, 355] on button "Add manually instead" at bounding box center [306, 357] width 141 height 24
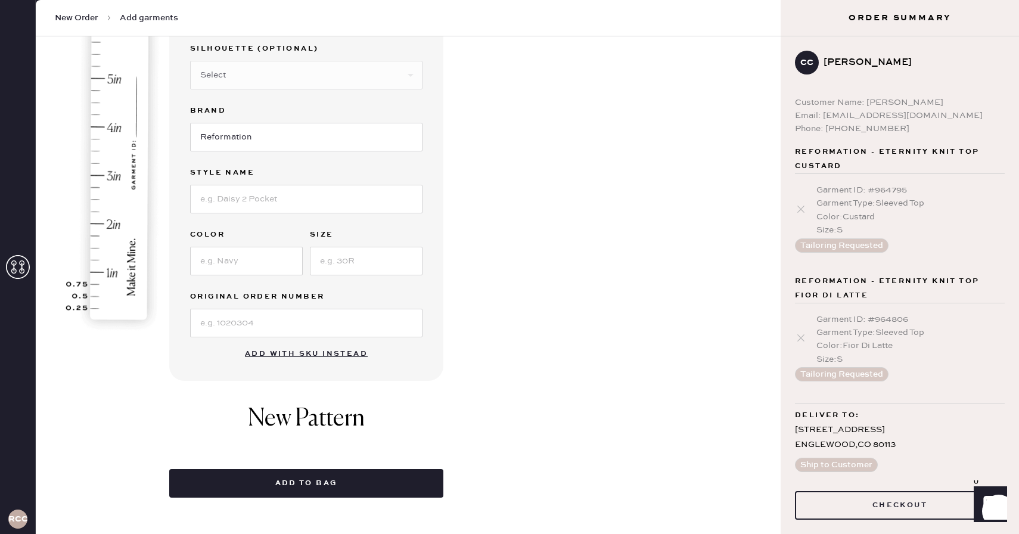
scroll to position [121, 0]
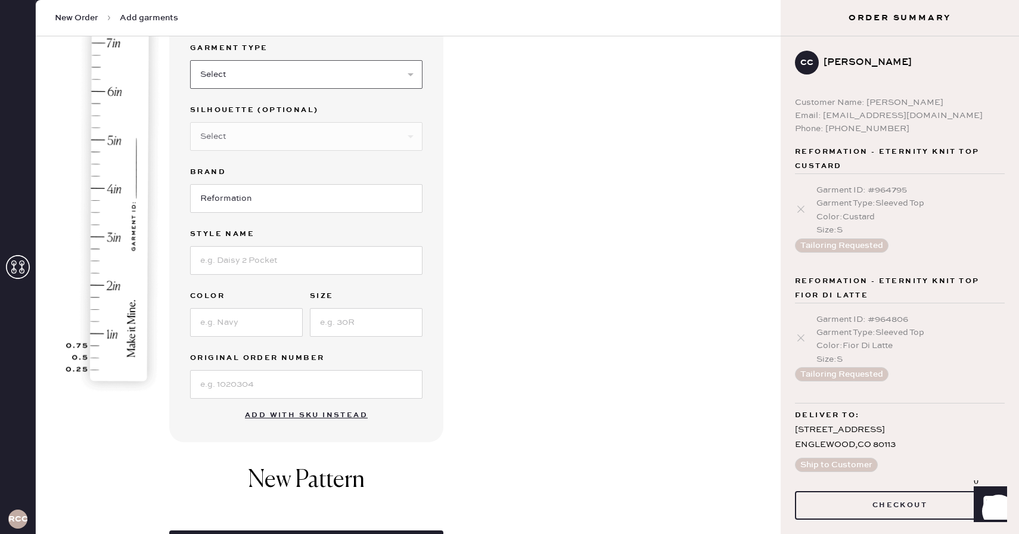
click at [379, 85] on select "Select Basic Skirt Jeans Leggings Pants Shorts Basic Sleeved Dress Basic Sleeve…" at bounding box center [306, 74] width 233 height 29
select select "2"
click at [190, 60] on select "Select Basic Skirt Jeans Leggings Pants Shorts Basic Sleeved Dress Basic Sleeve…" at bounding box center [306, 74] width 233 height 29
click at [346, 134] on select "Select Other" at bounding box center [306, 136] width 233 height 29
select select "5"
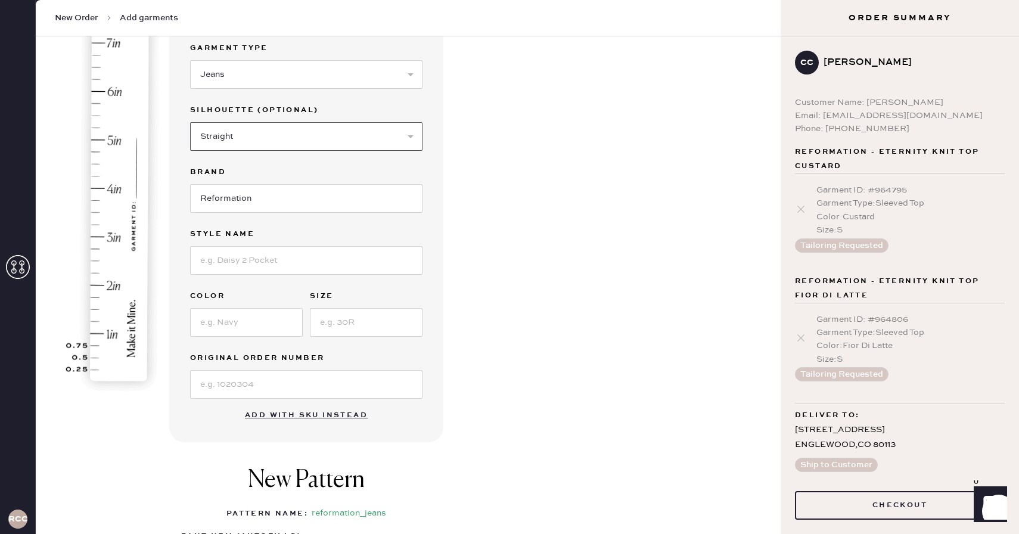
click at [190, 122] on select "Select Shorts Cropped Flare Boot Cut Straight Skinny Other" at bounding box center [306, 136] width 233 height 29
click at [292, 247] on input at bounding box center [306, 260] width 233 height 29
type input "Val 90s Mid rise straight jeans"
type input "Pelican"
type input "26"
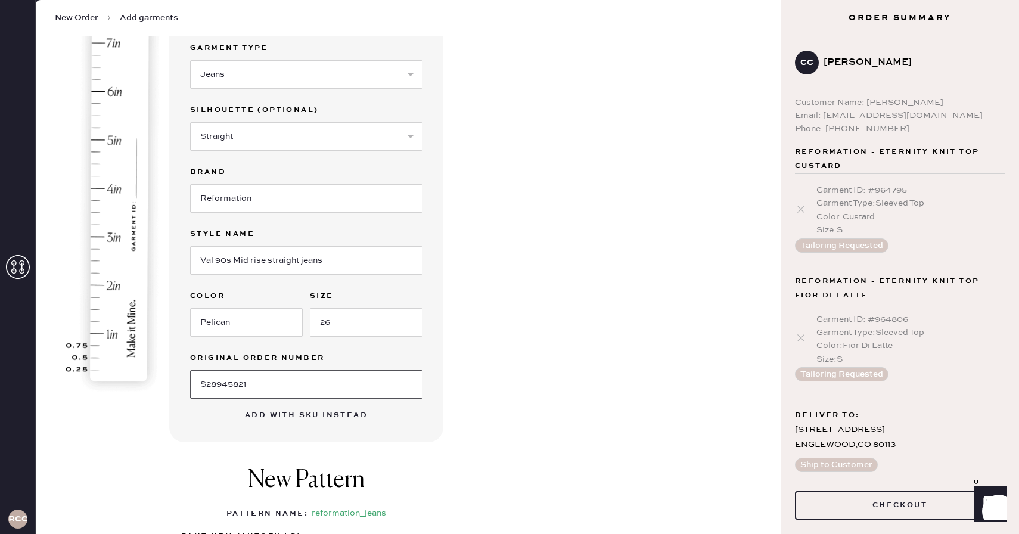
type input "S28945821"
click at [499, 358] on div "Garment details Garment Type Select Basic Skirt Jeans Leggings Pants Shorts Bas…" at bounding box center [470, 341] width 602 height 686
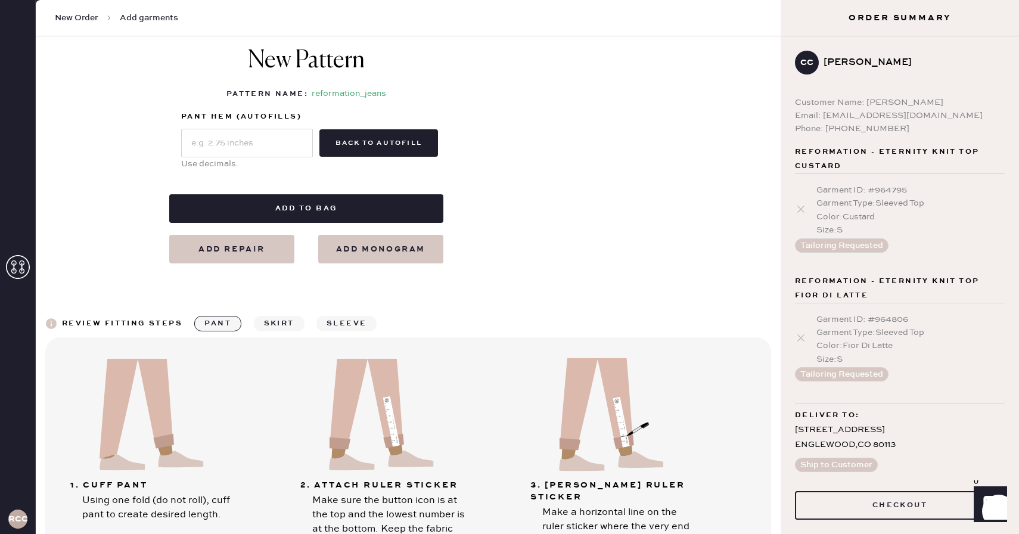
scroll to position [534, 0]
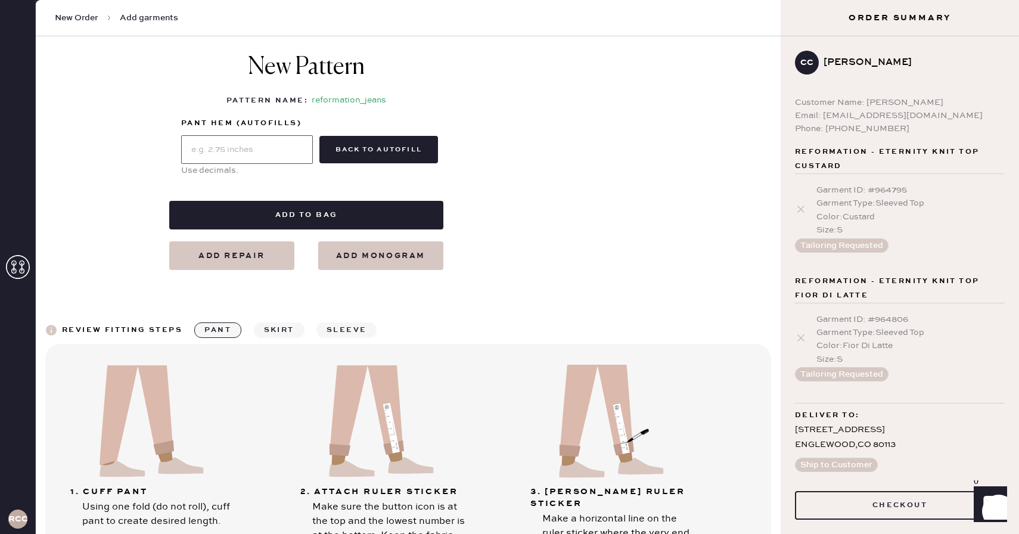
click at [299, 142] on input "text" at bounding box center [247, 149] width 132 height 29
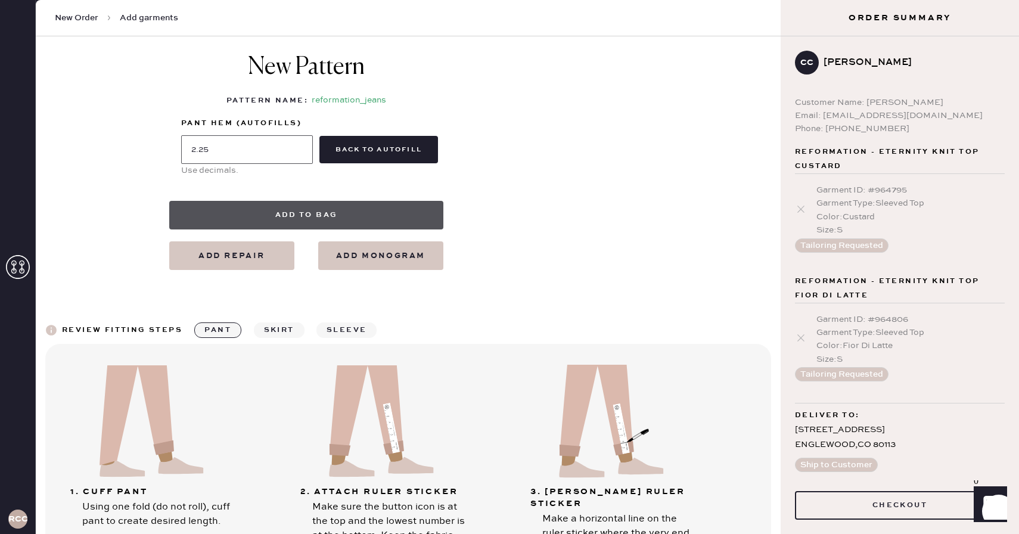
type input "2.25"
click at [382, 212] on button "Add to bag" at bounding box center [306, 215] width 274 height 29
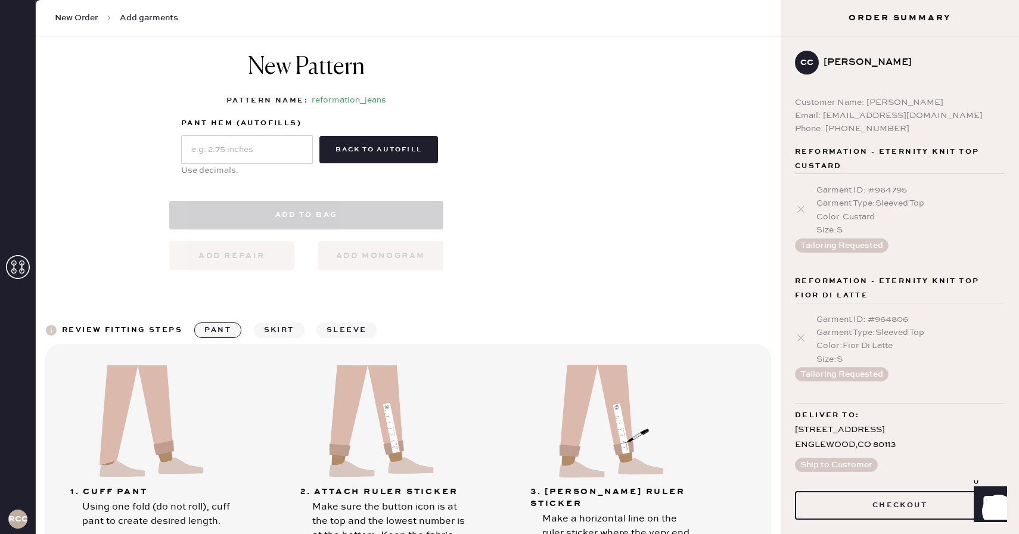
select select "2"
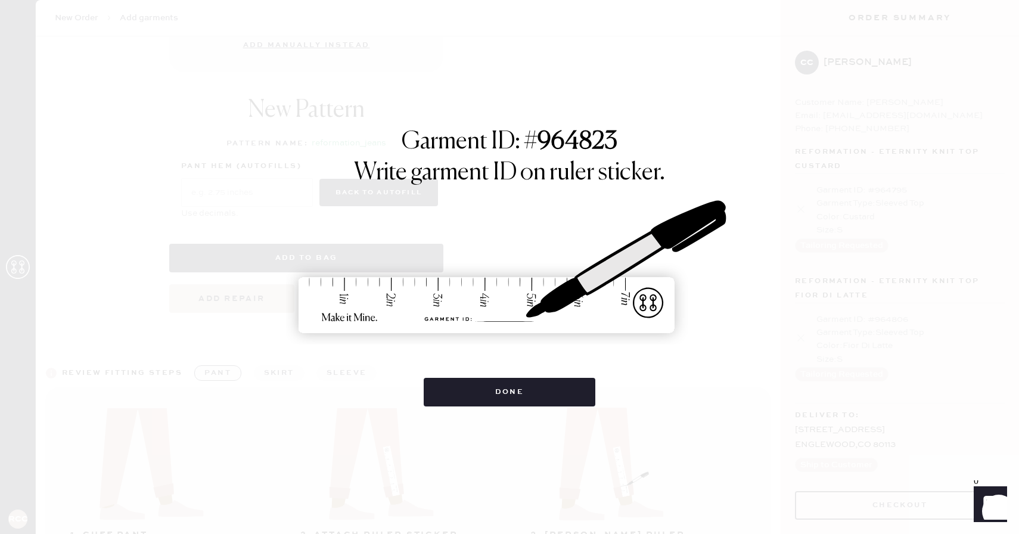
scroll to position [577, 0]
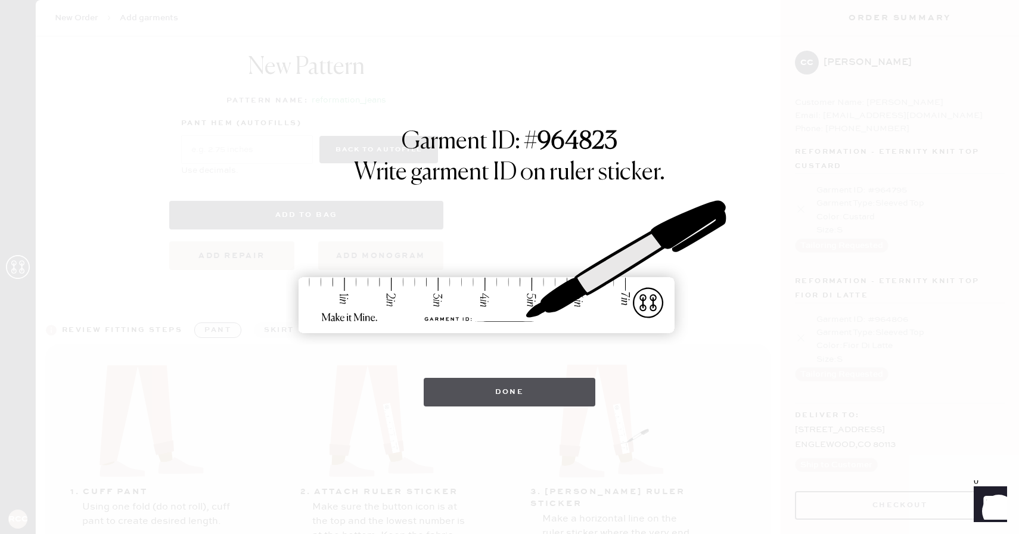
click at [516, 399] on button "Done" at bounding box center [510, 392] width 172 height 29
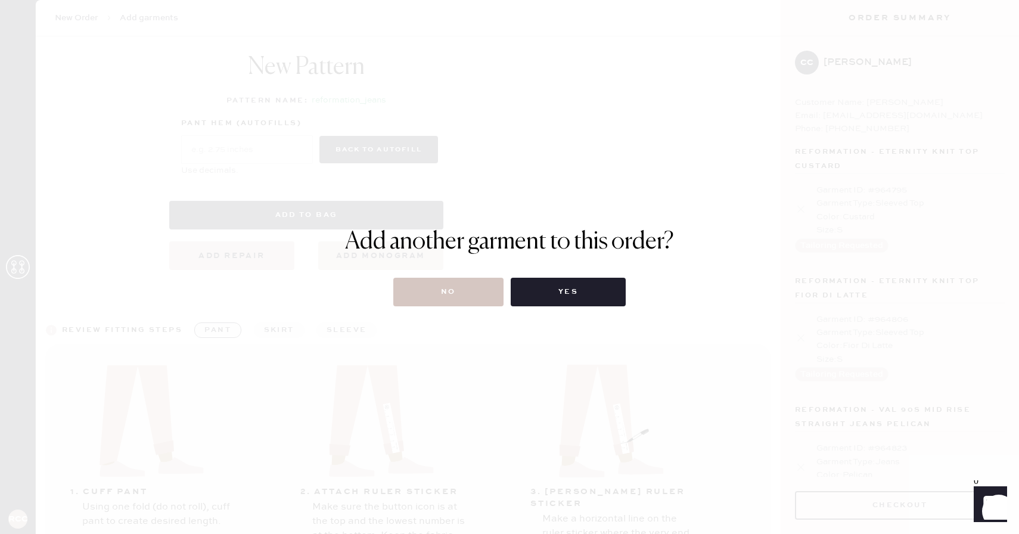
click at [491, 313] on div "Add another garment to this order? No Yes" at bounding box center [509, 267] width 1019 height 534
click at [490, 302] on button "No" at bounding box center [448, 292] width 110 height 29
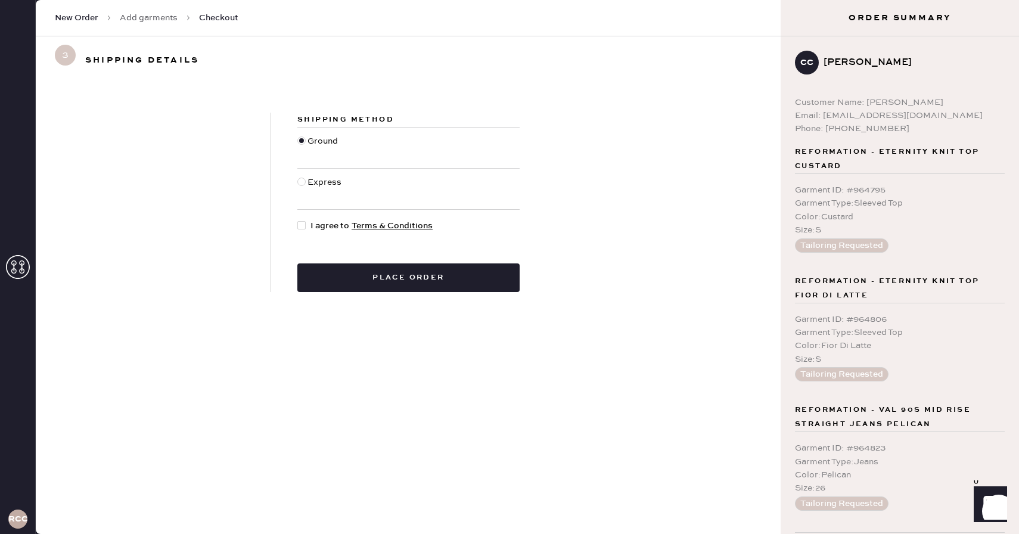
click at [297, 222] on div at bounding box center [301, 225] width 8 height 8
click at [297, 220] on input "I agree to Terms & Conditions" at bounding box center [297, 219] width 1 height 1
checkbox input "true"
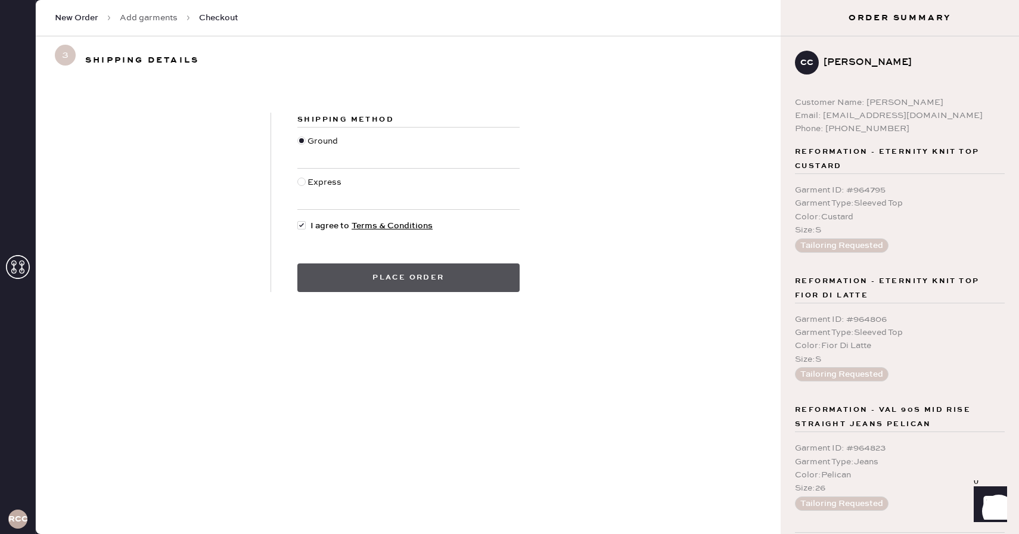
click at [330, 274] on button "Place order" at bounding box center [408, 278] width 222 height 29
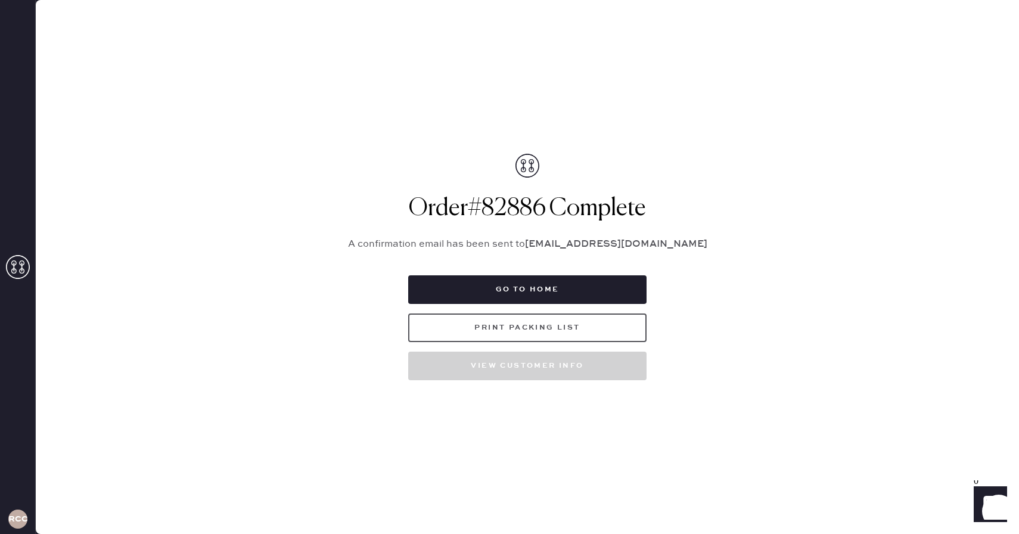
click at [541, 334] on button "Print Packing List" at bounding box center [527, 328] width 238 height 29
